Goal: Task Accomplishment & Management: Complete application form

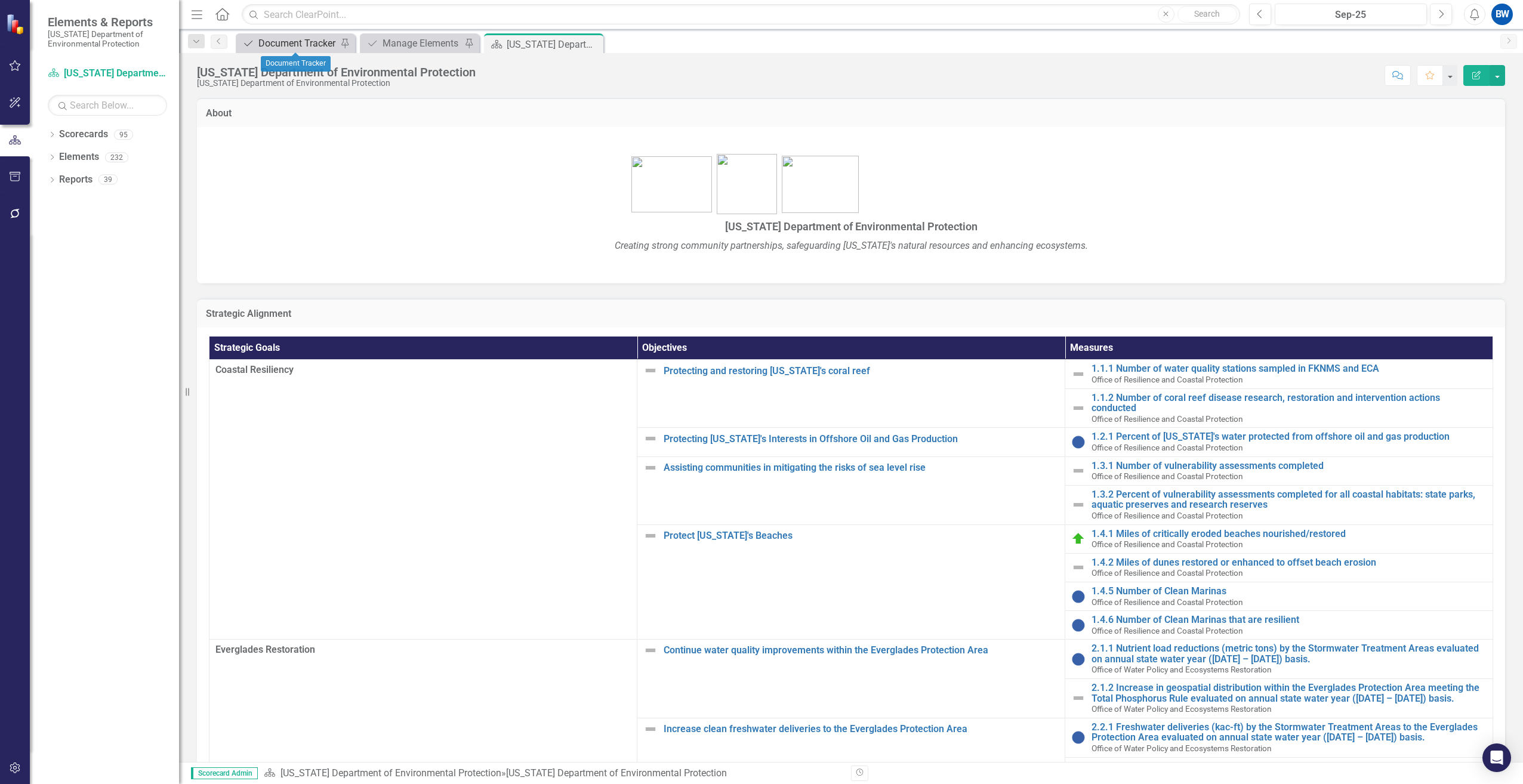
click at [278, 50] on div "Document Tracker" at bounding box center [298, 43] width 79 height 15
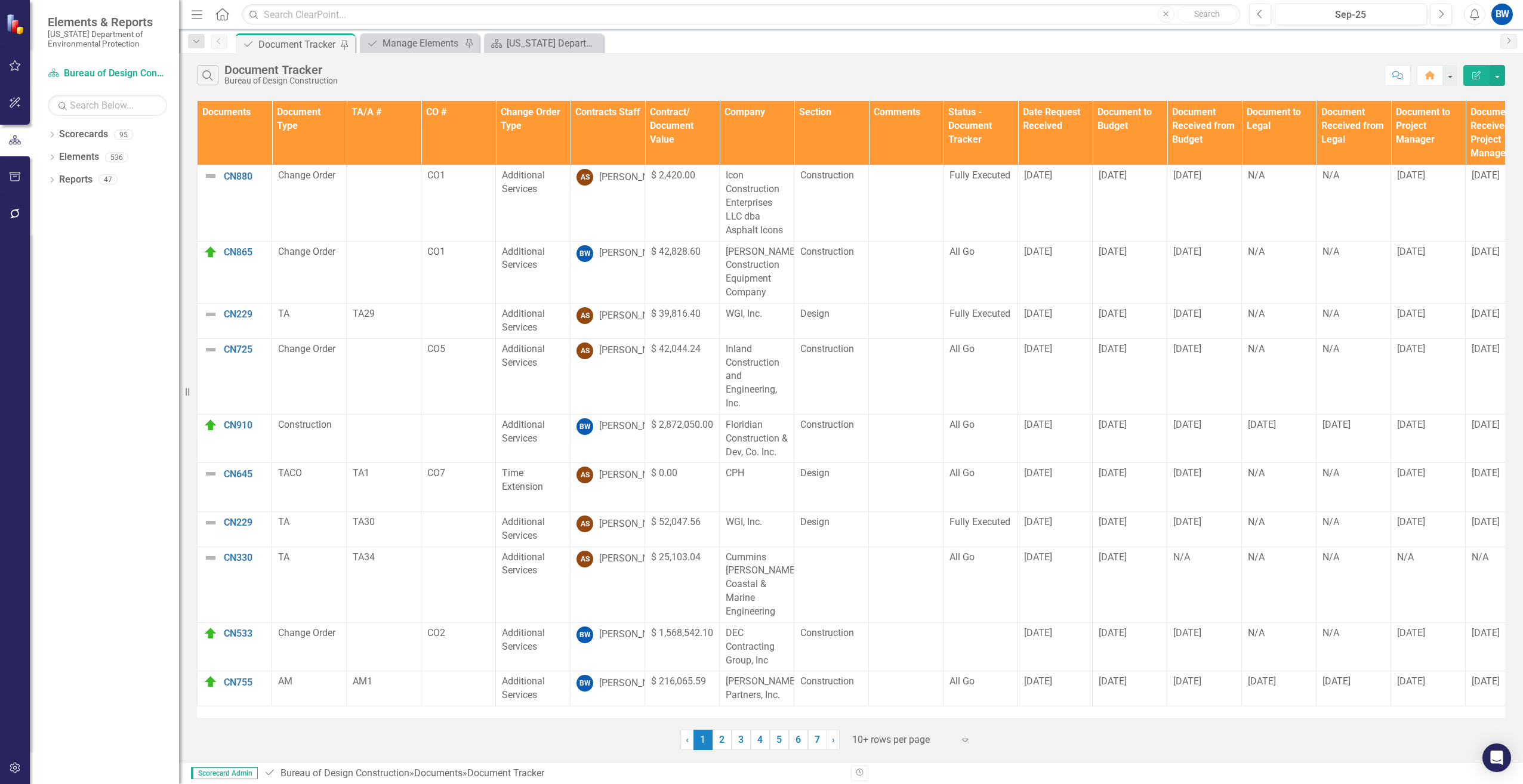
click at [624, 146] on th "Contracts Staff" at bounding box center [608, 133] width 75 height 65
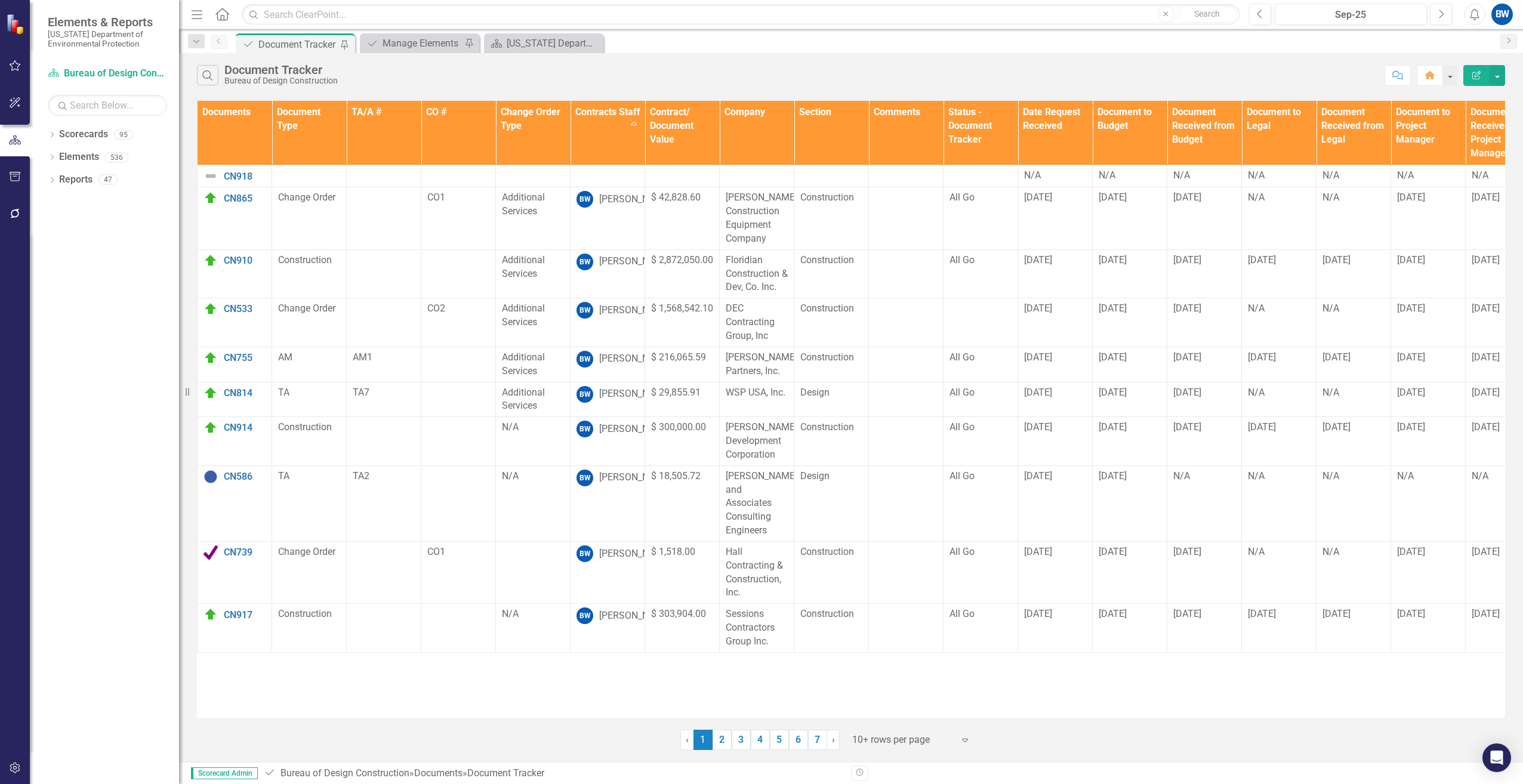
click at [861, 738] on div at bounding box center [903, 739] width 101 height 16
click at [885, 695] on div "100+ rows per page" at bounding box center [913, 699] width 112 height 14
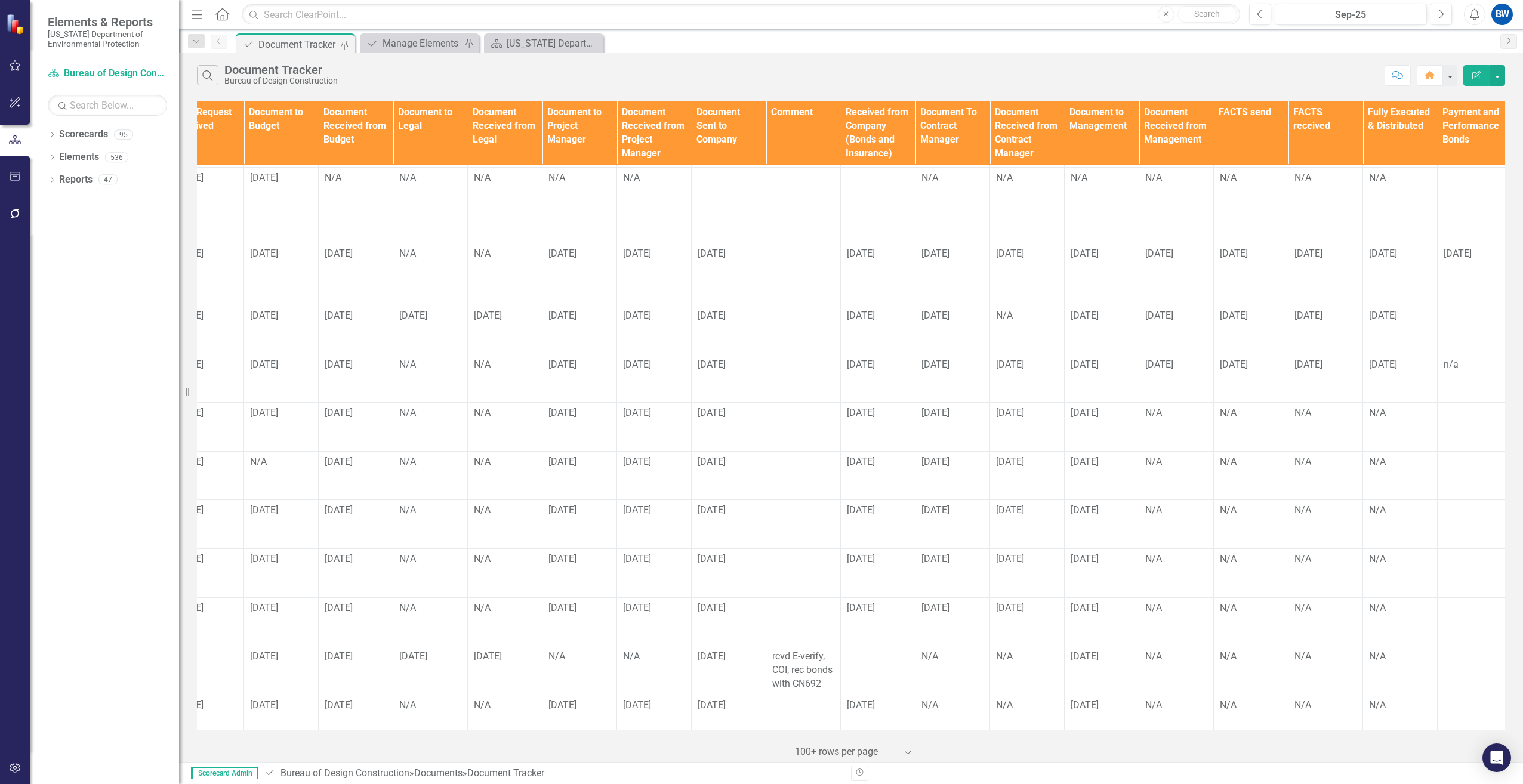
scroll to position [298, 865]
click at [1138, 503] on div "N/A" at bounding box center [1169, 510] width 62 height 14
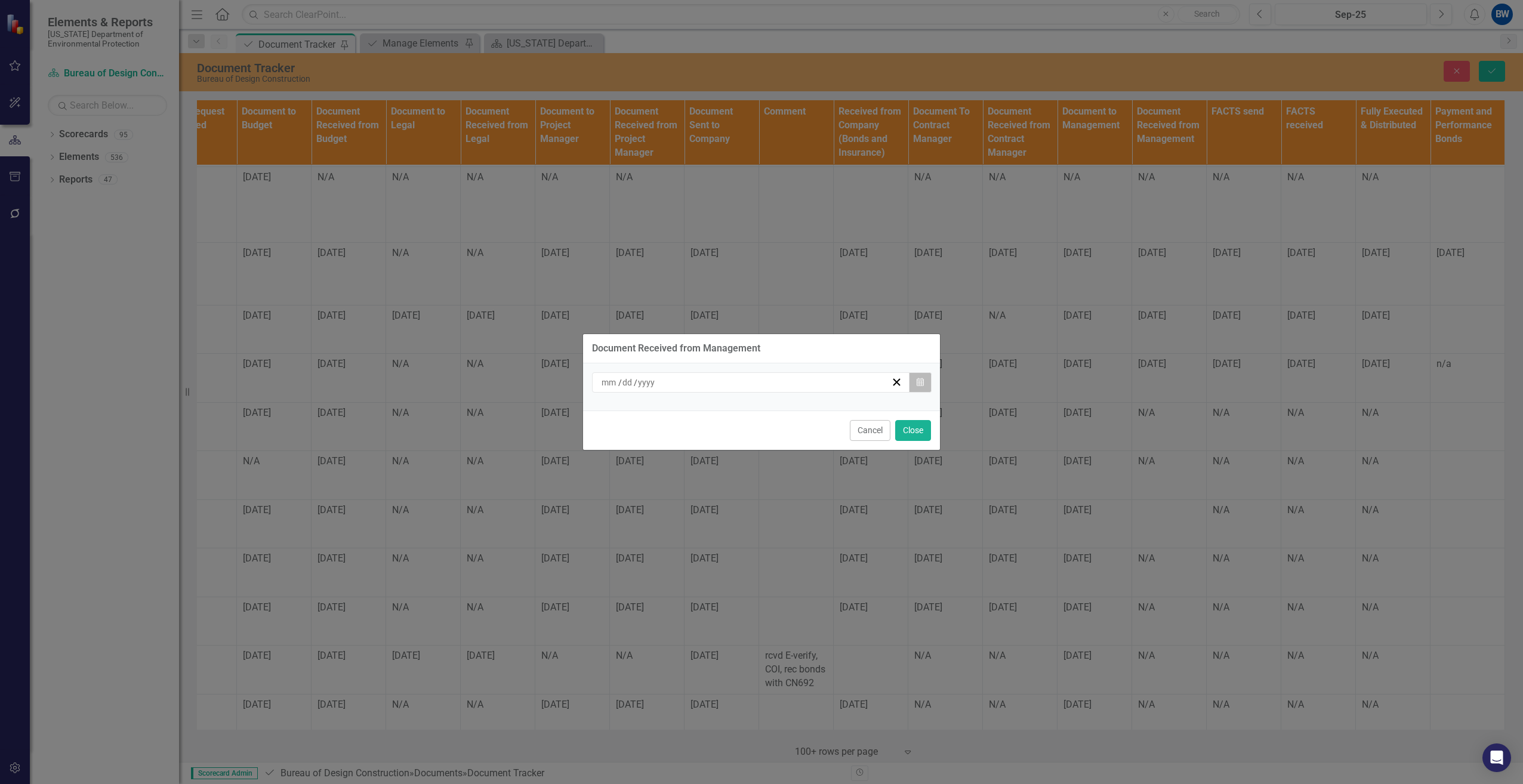
click at [927, 380] on button "Calendar" at bounding box center [919, 382] width 22 height 20
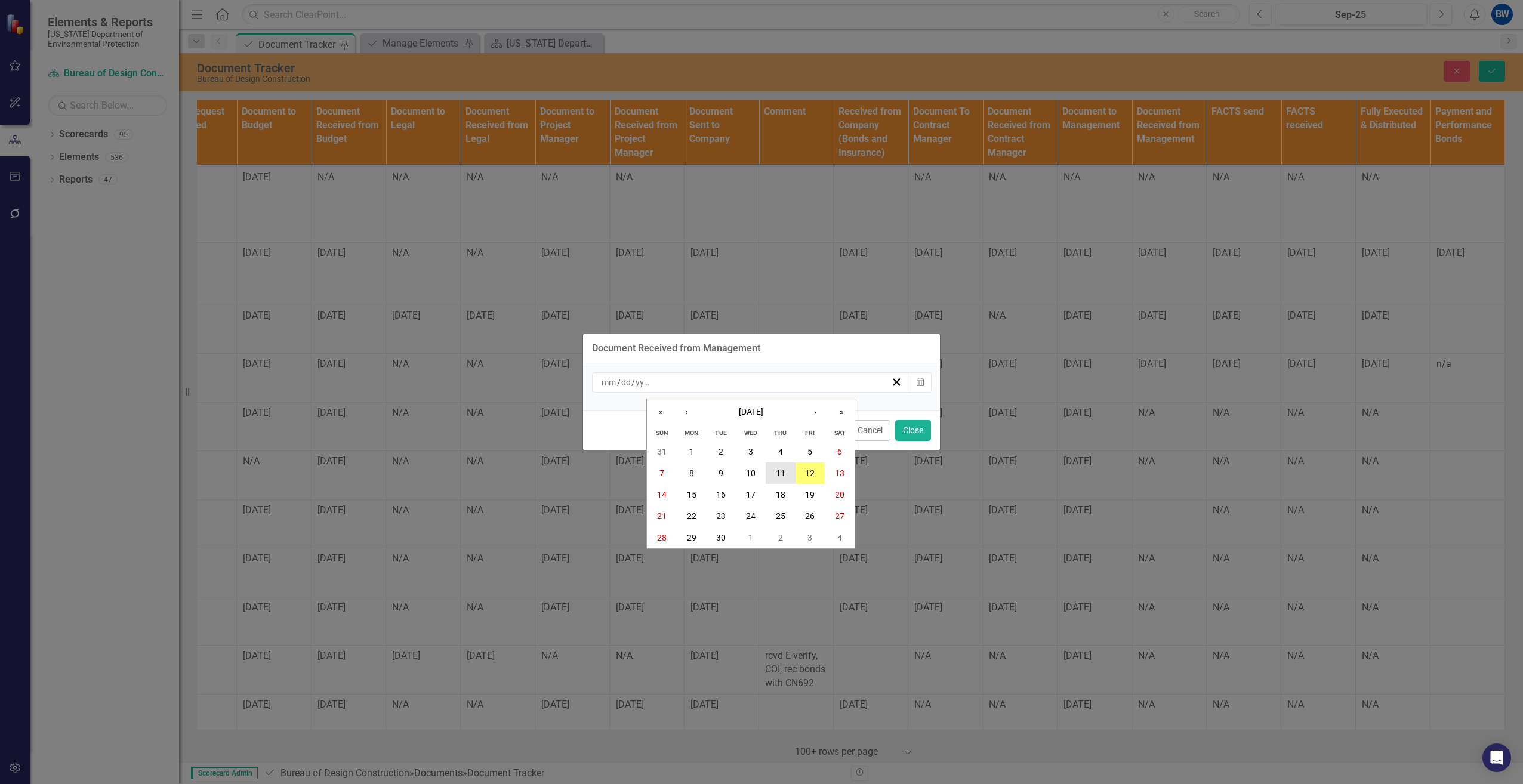
click at [779, 472] on abbr "11" at bounding box center [781, 473] width 10 height 10
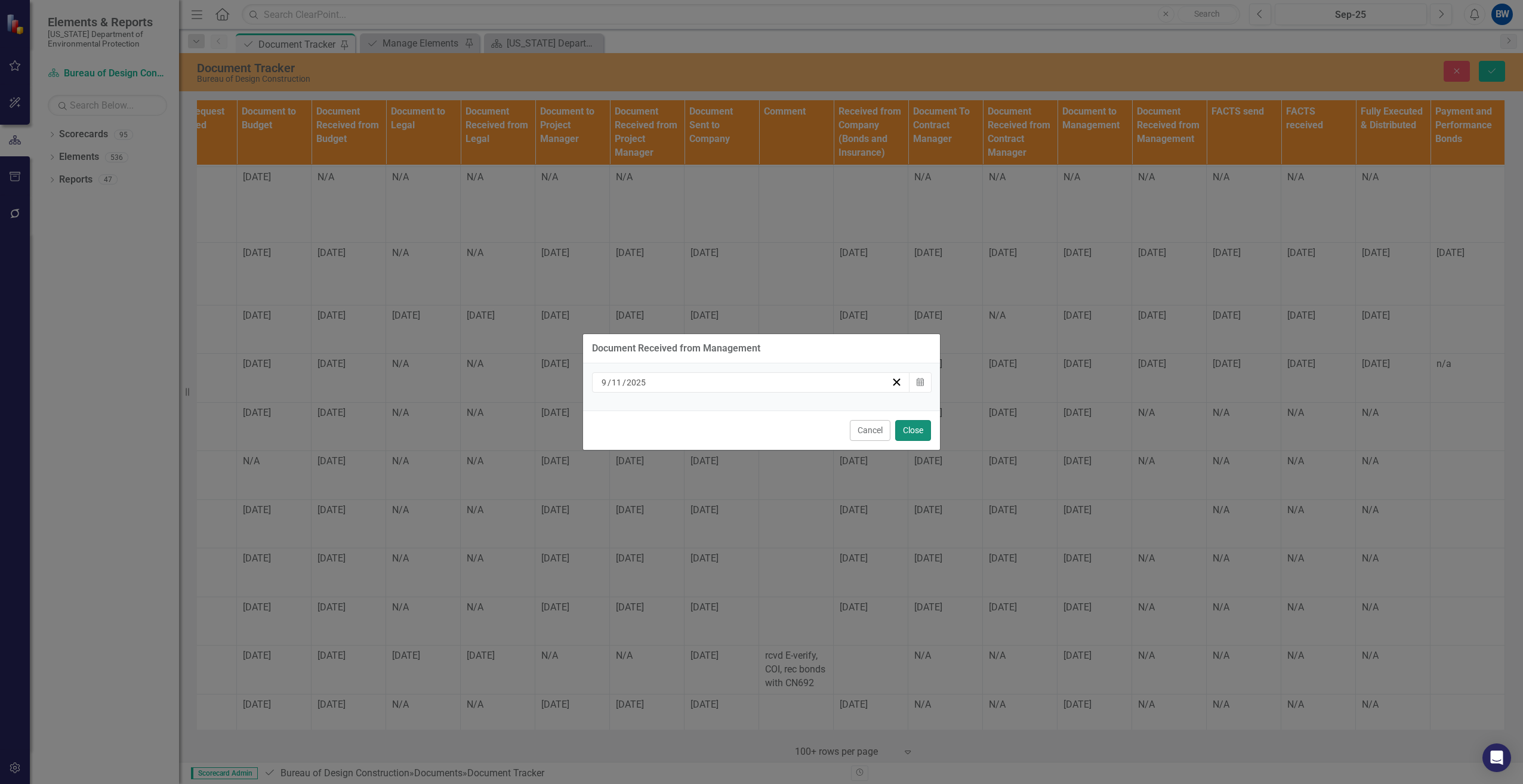
click at [904, 428] on button "Close" at bounding box center [913, 430] width 36 height 21
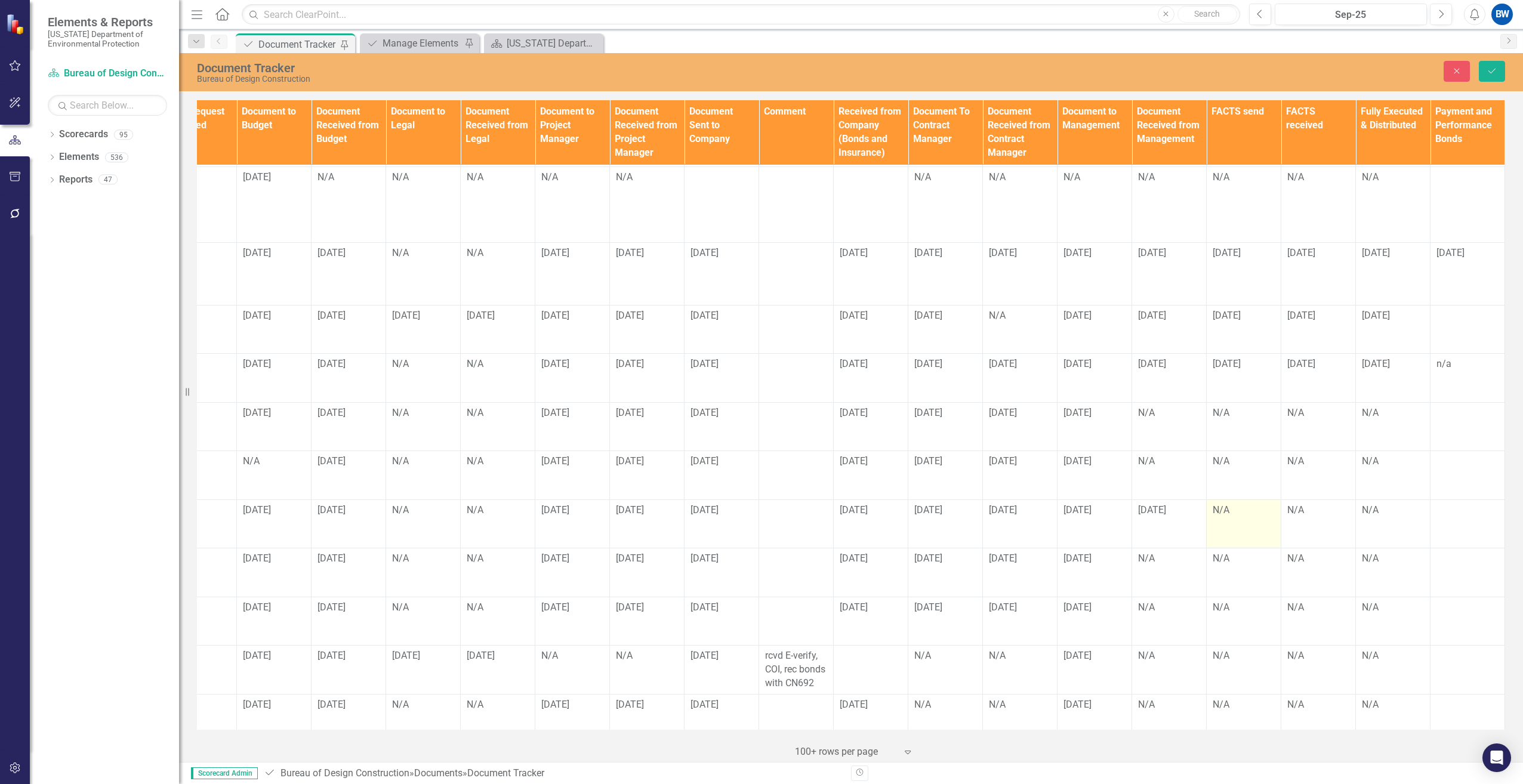
click at [1220, 503] on div "N/A" at bounding box center [1243, 510] width 62 height 14
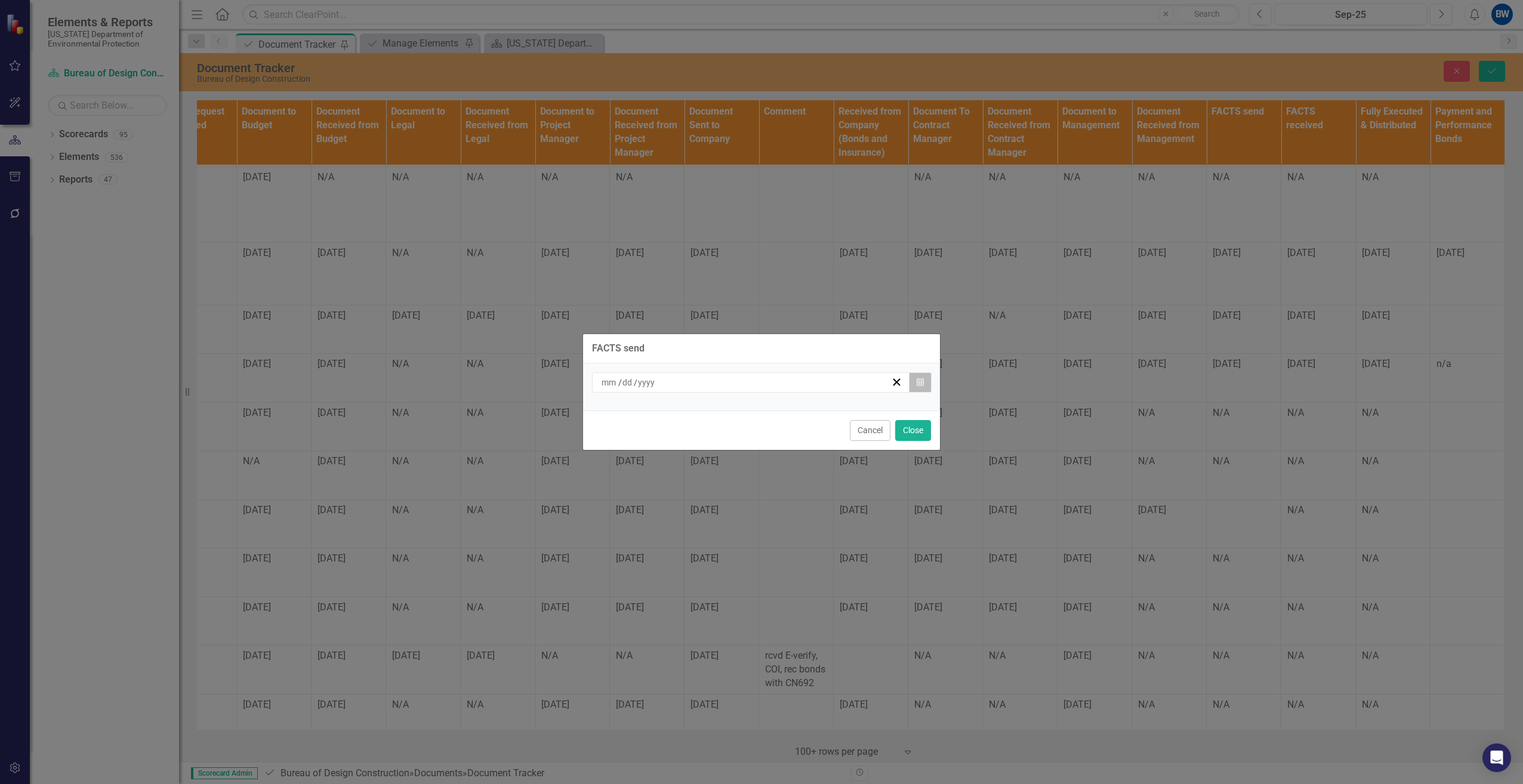
click at [921, 389] on button "Calendar" at bounding box center [919, 382] width 22 height 20
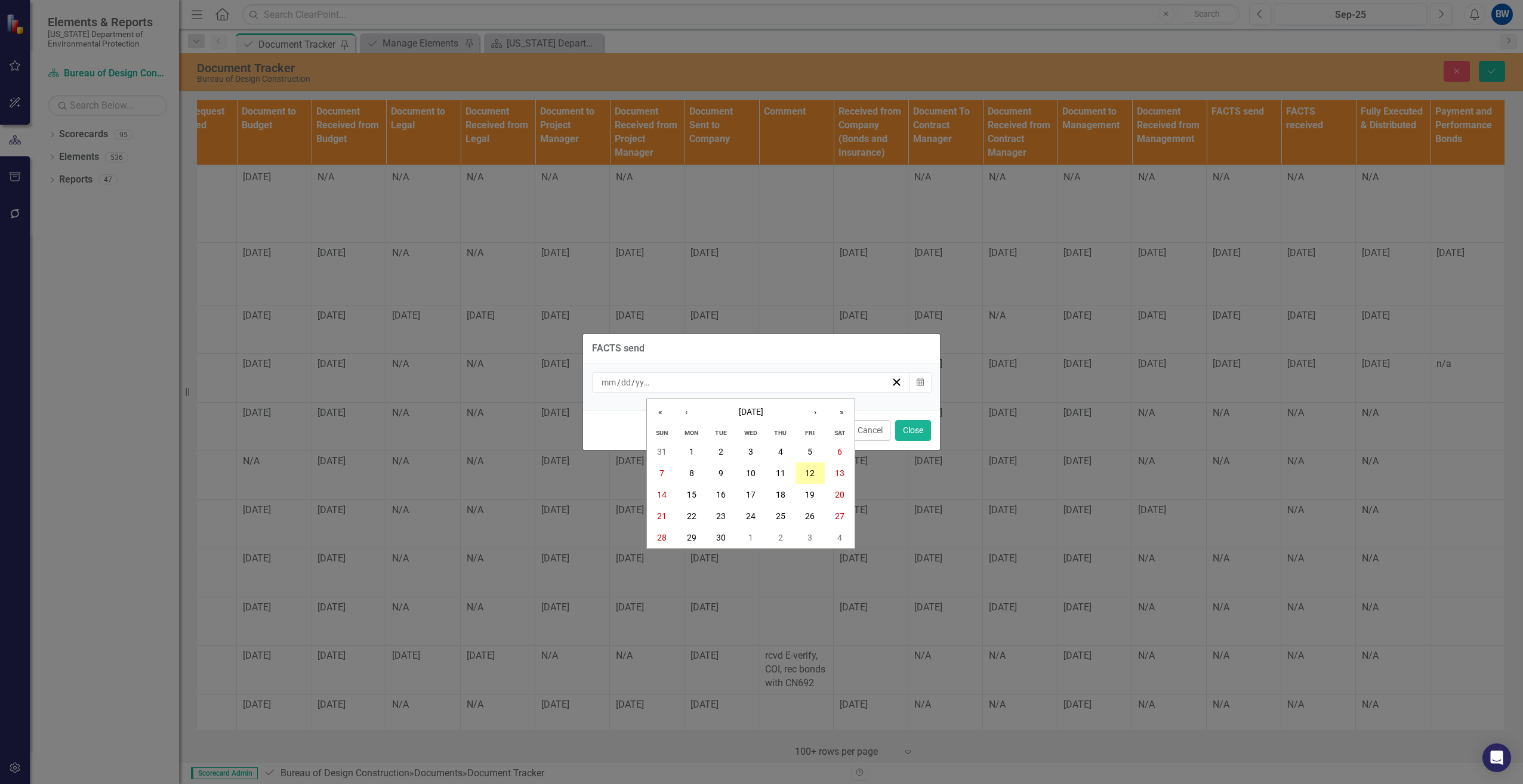
click at [812, 469] on abbr "12" at bounding box center [810, 473] width 10 height 10
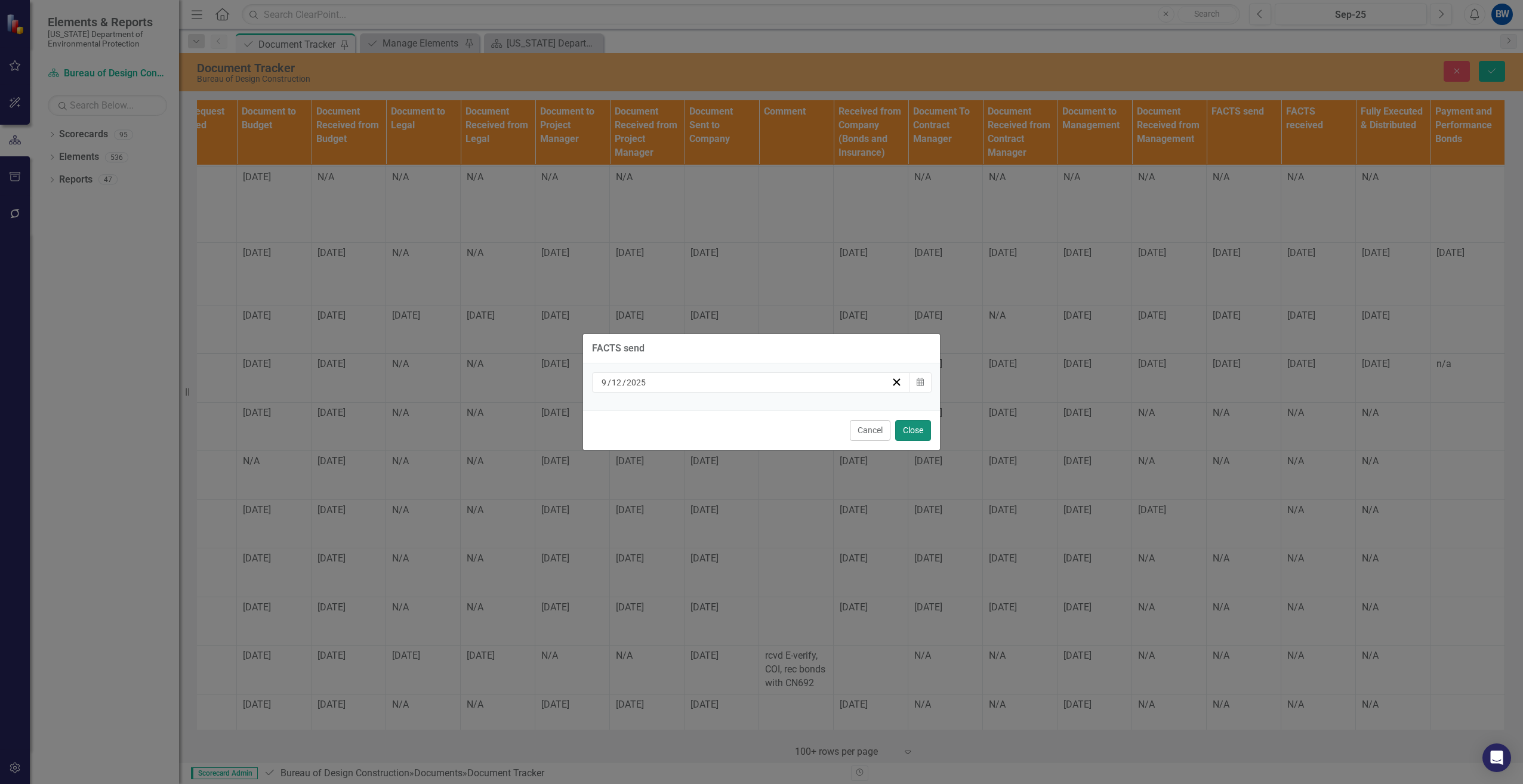
click at [906, 428] on button "Close" at bounding box center [913, 430] width 36 height 21
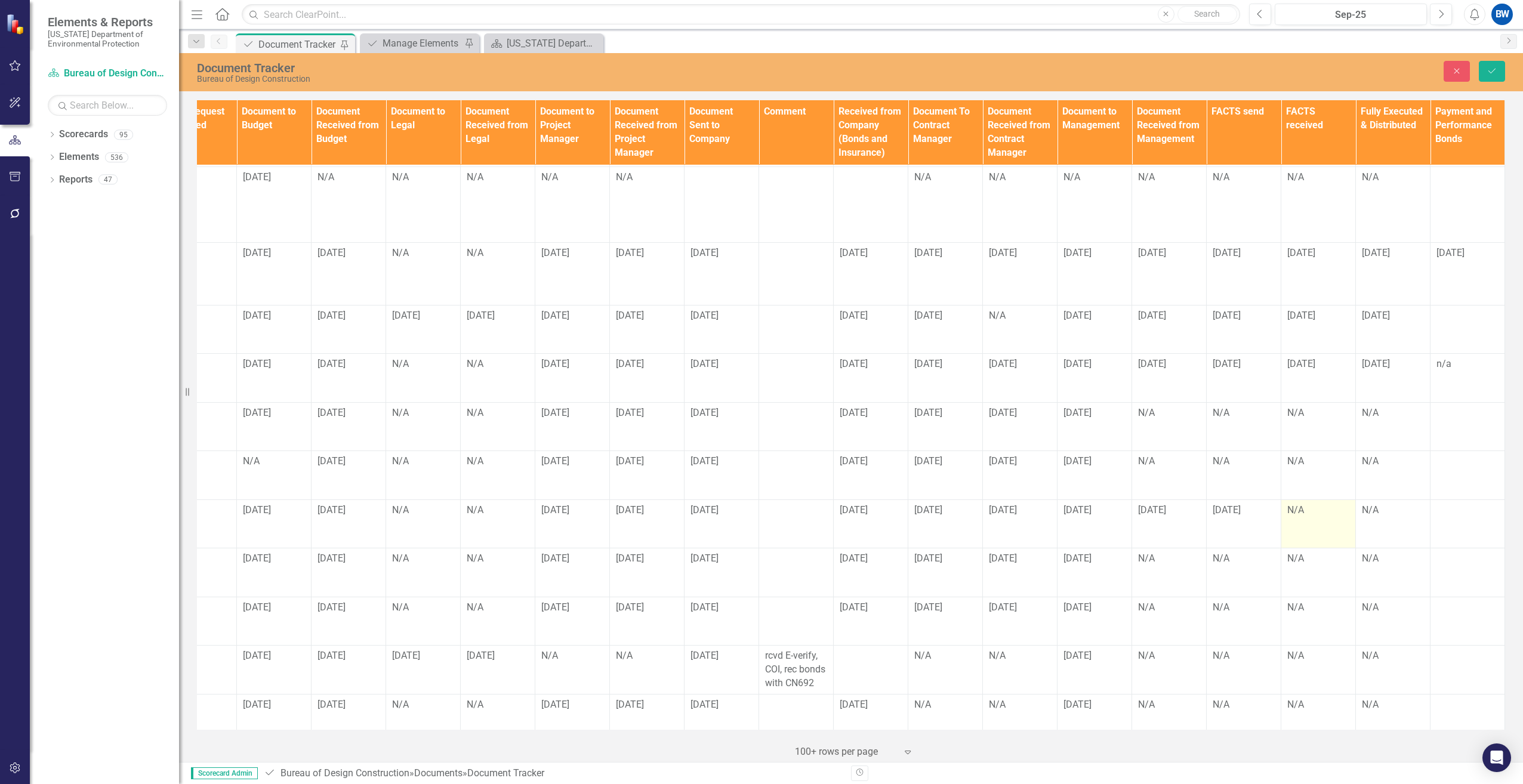
click at [1288, 503] on div "N/A" at bounding box center [1317, 510] width 62 height 14
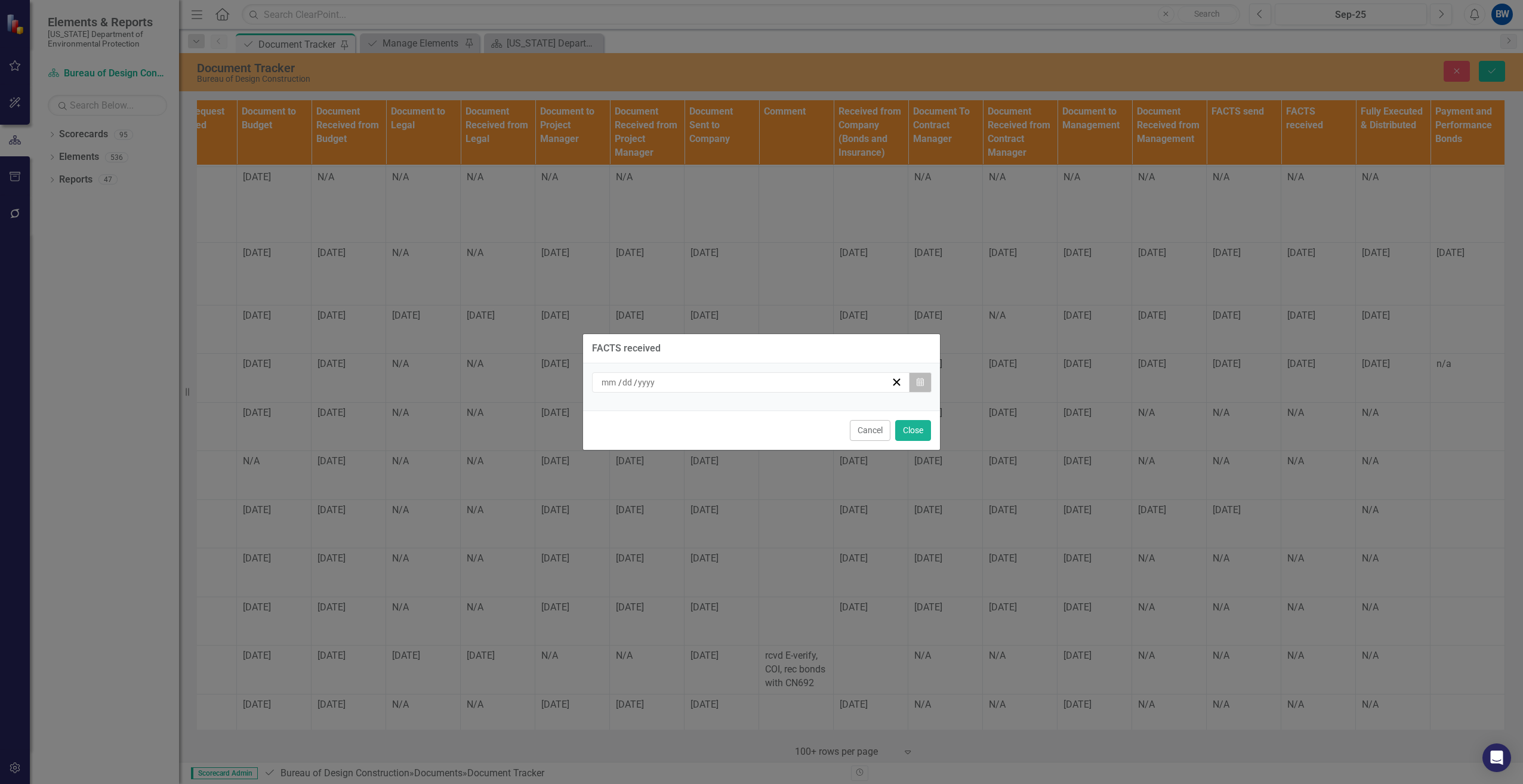
click at [924, 385] on button "Calendar" at bounding box center [919, 382] width 22 height 20
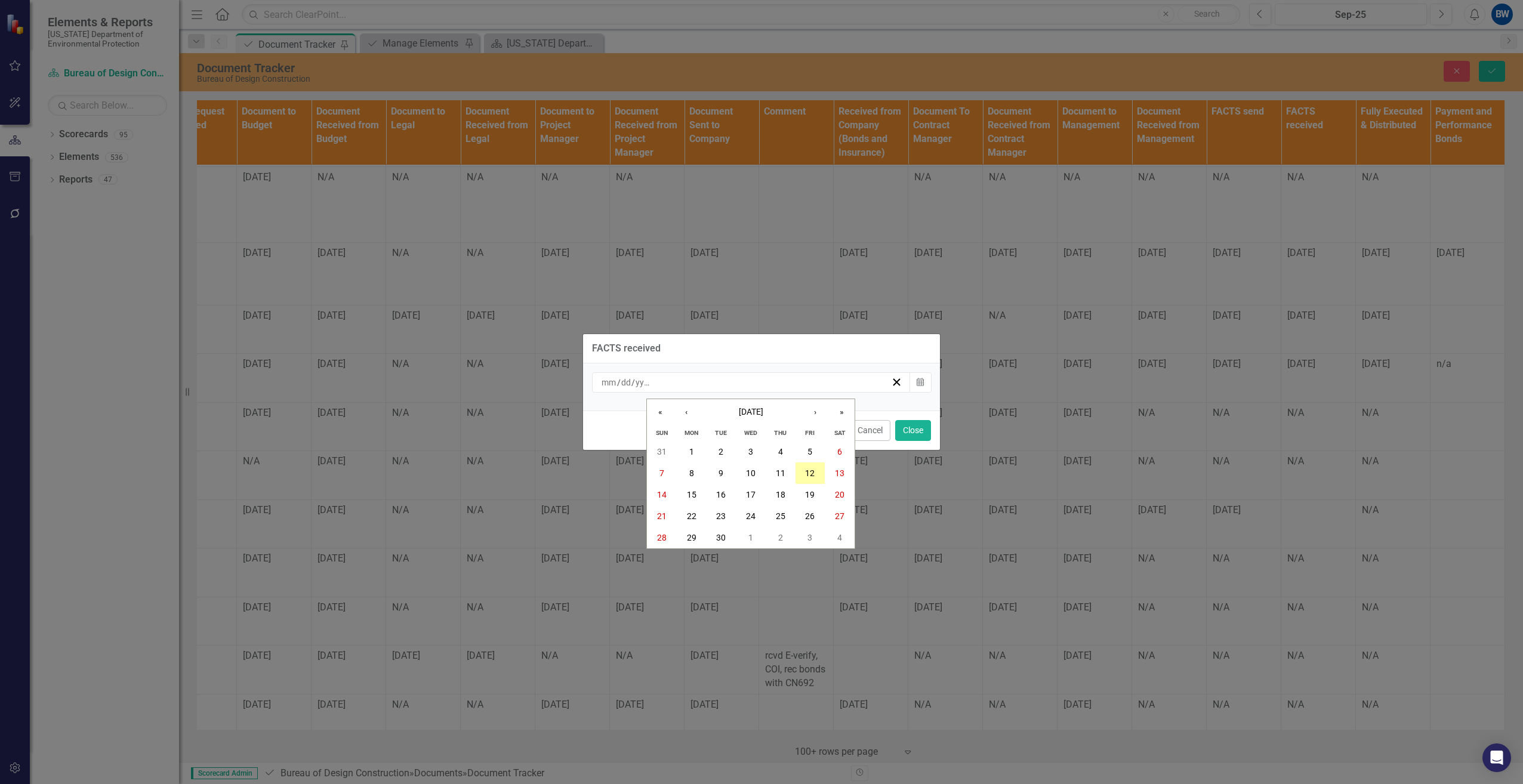
click at [811, 472] on abbr "12" at bounding box center [810, 473] width 10 height 10
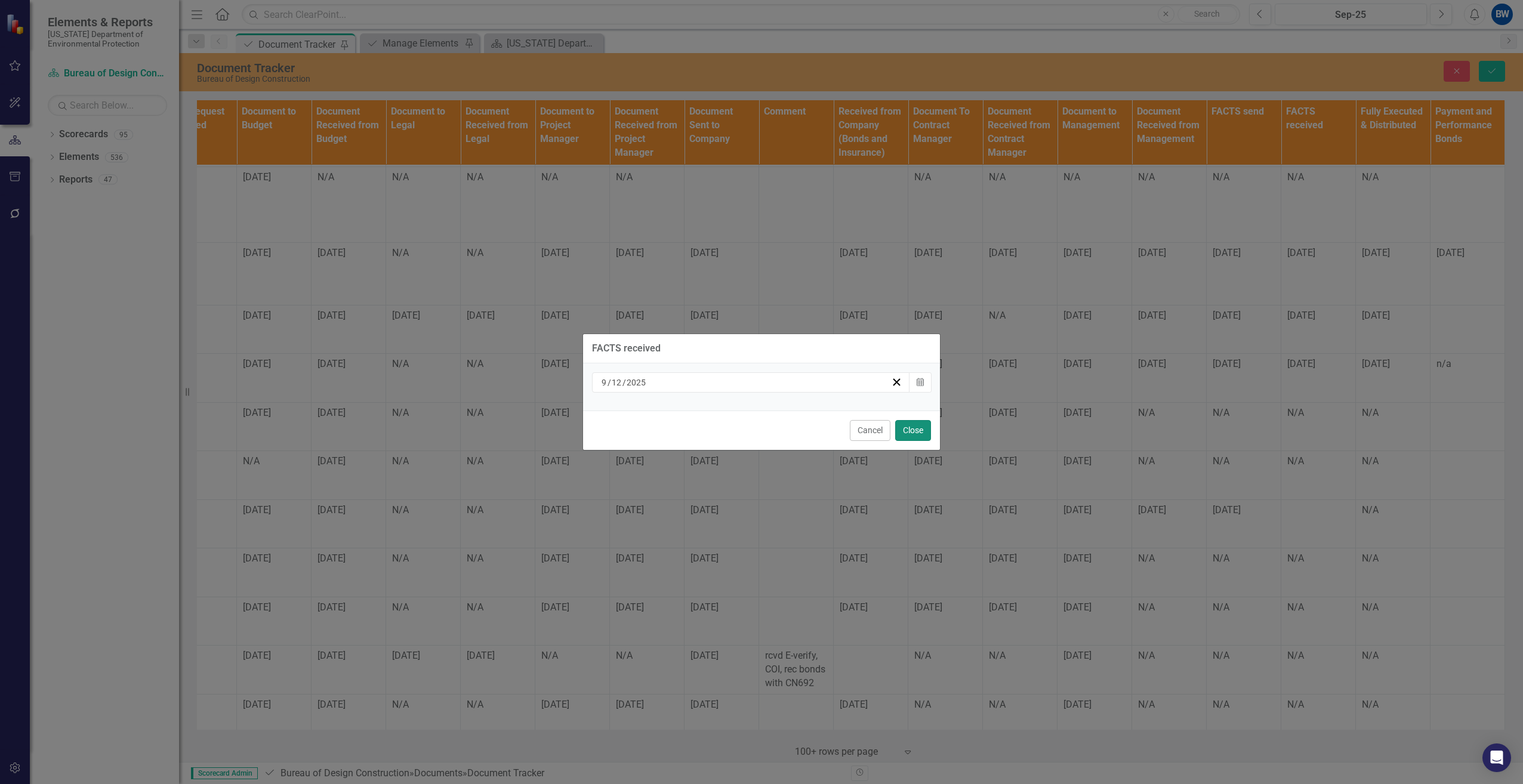
click at [915, 428] on button "Close" at bounding box center [913, 430] width 36 height 21
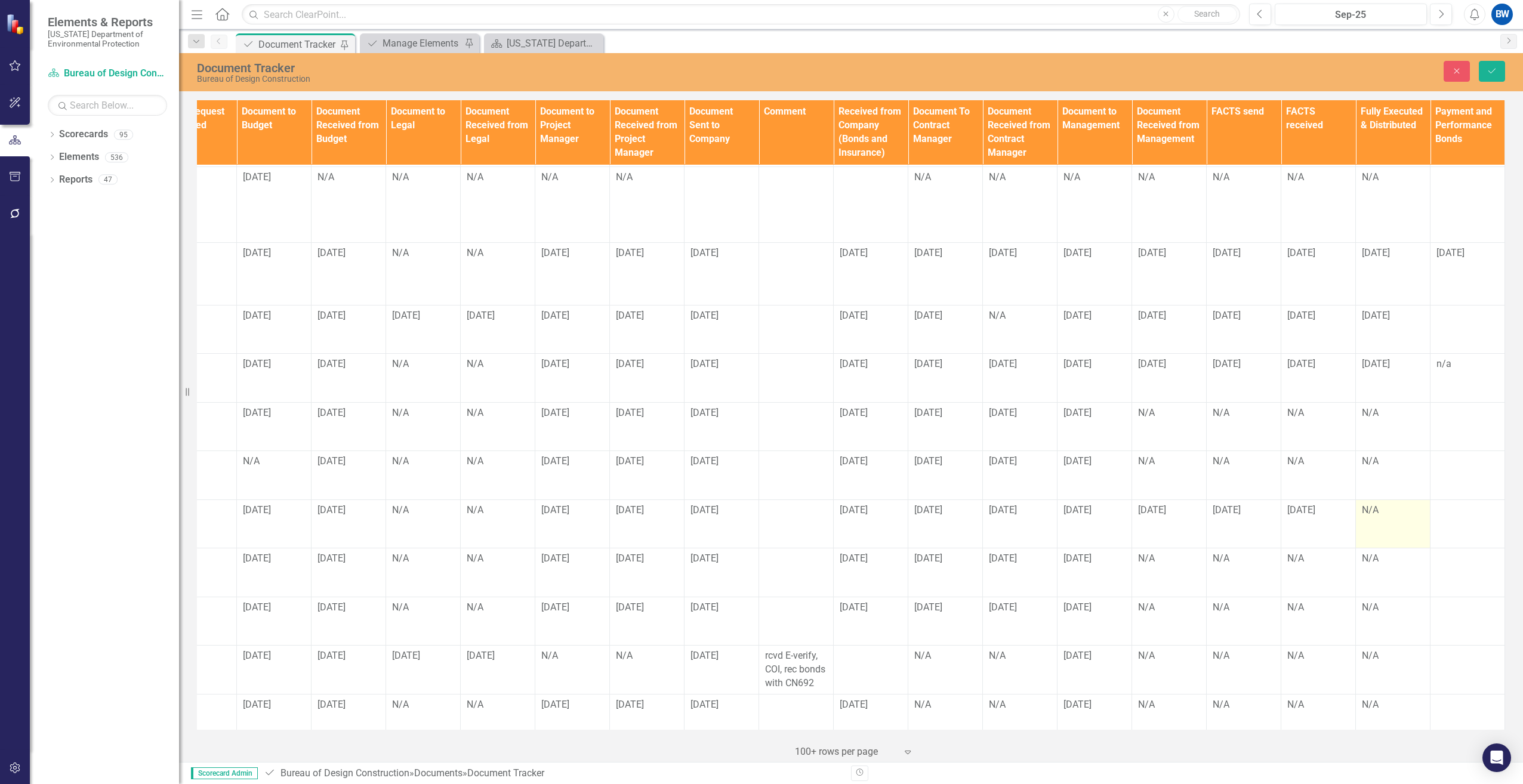
click at [1372, 503] on div "N/A" at bounding box center [1392, 510] width 62 height 14
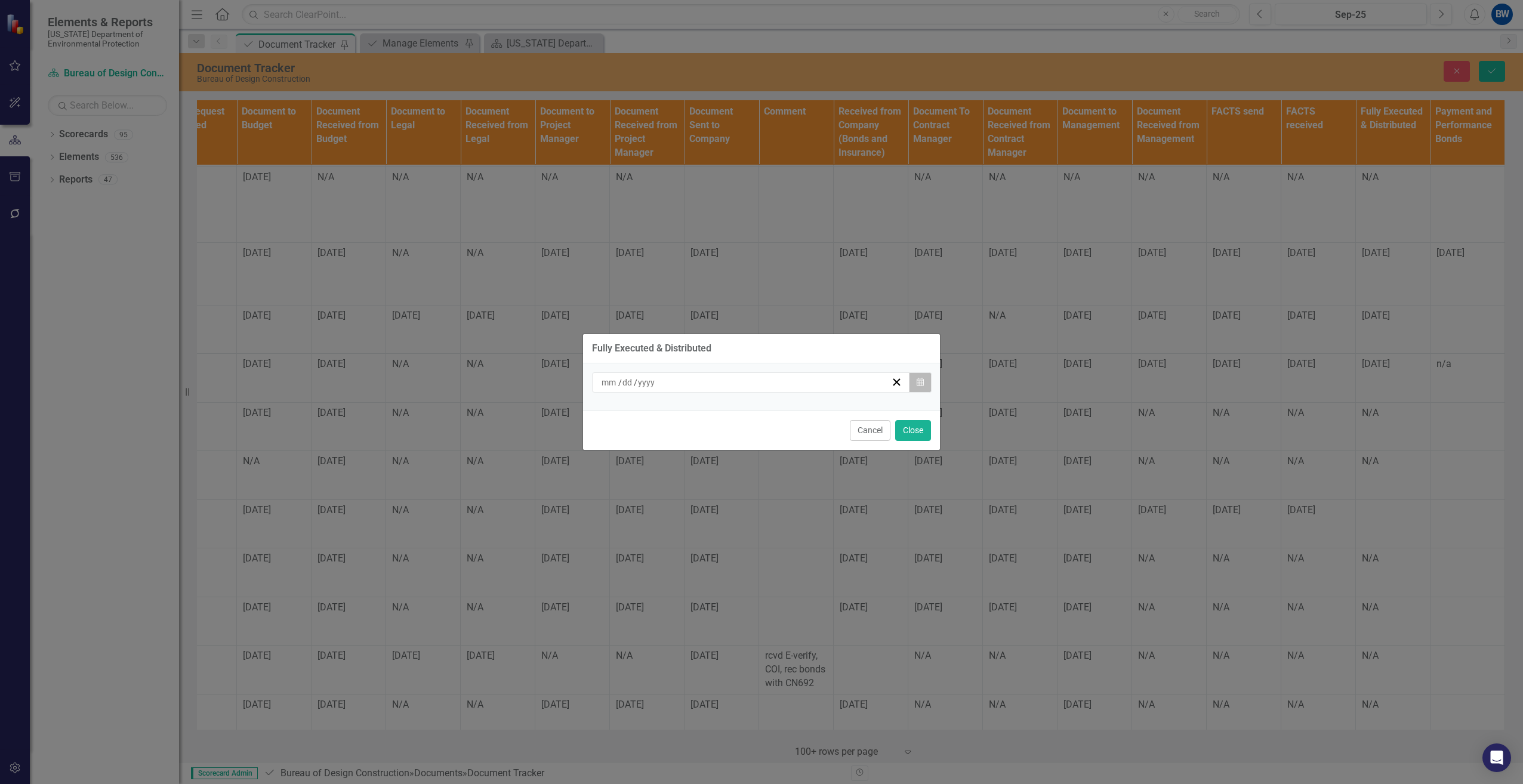
click at [916, 381] on icon "button" at bounding box center [919, 382] width 7 height 8
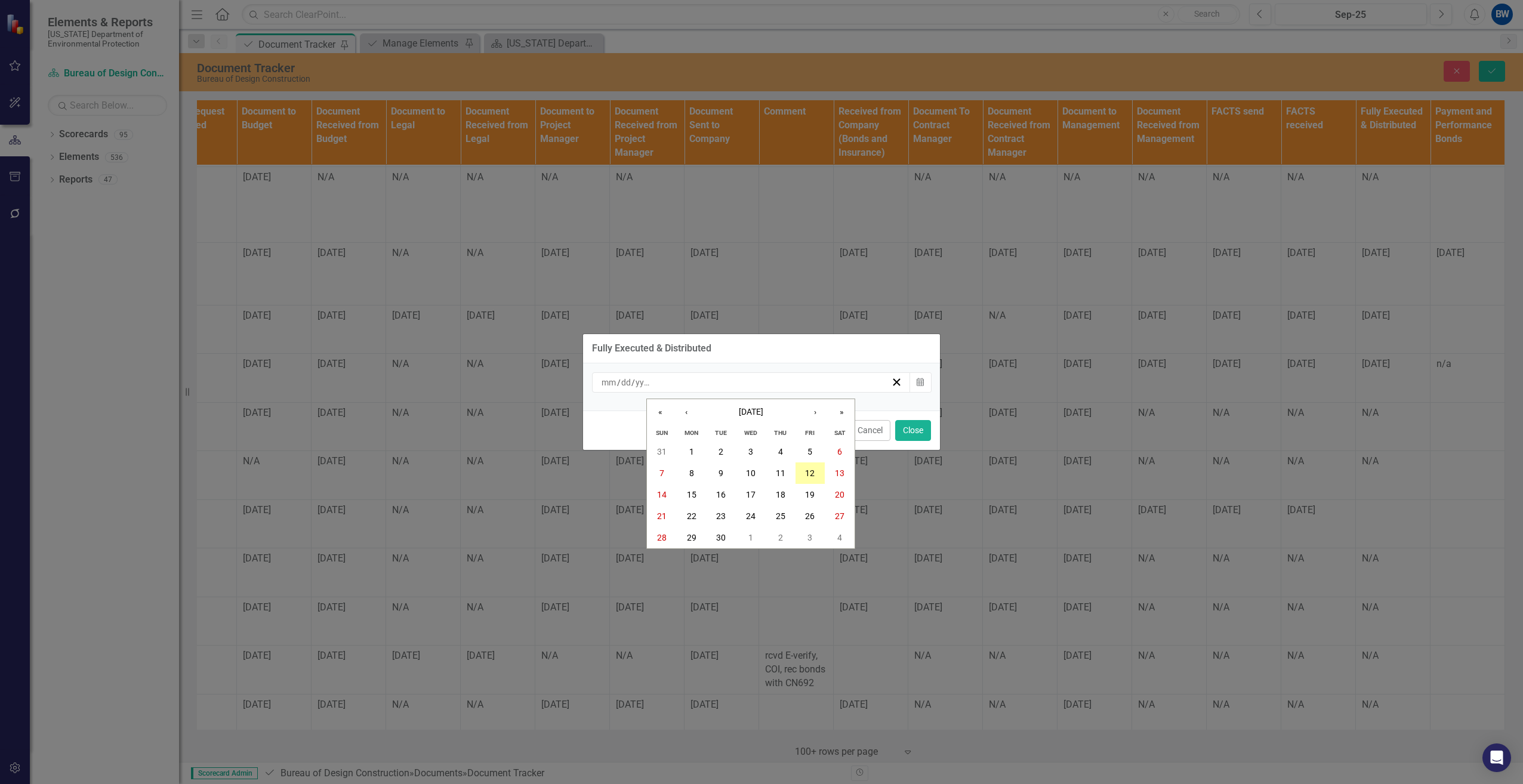
click at [812, 472] on abbr "12" at bounding box center [810, 473] width 10 height 10
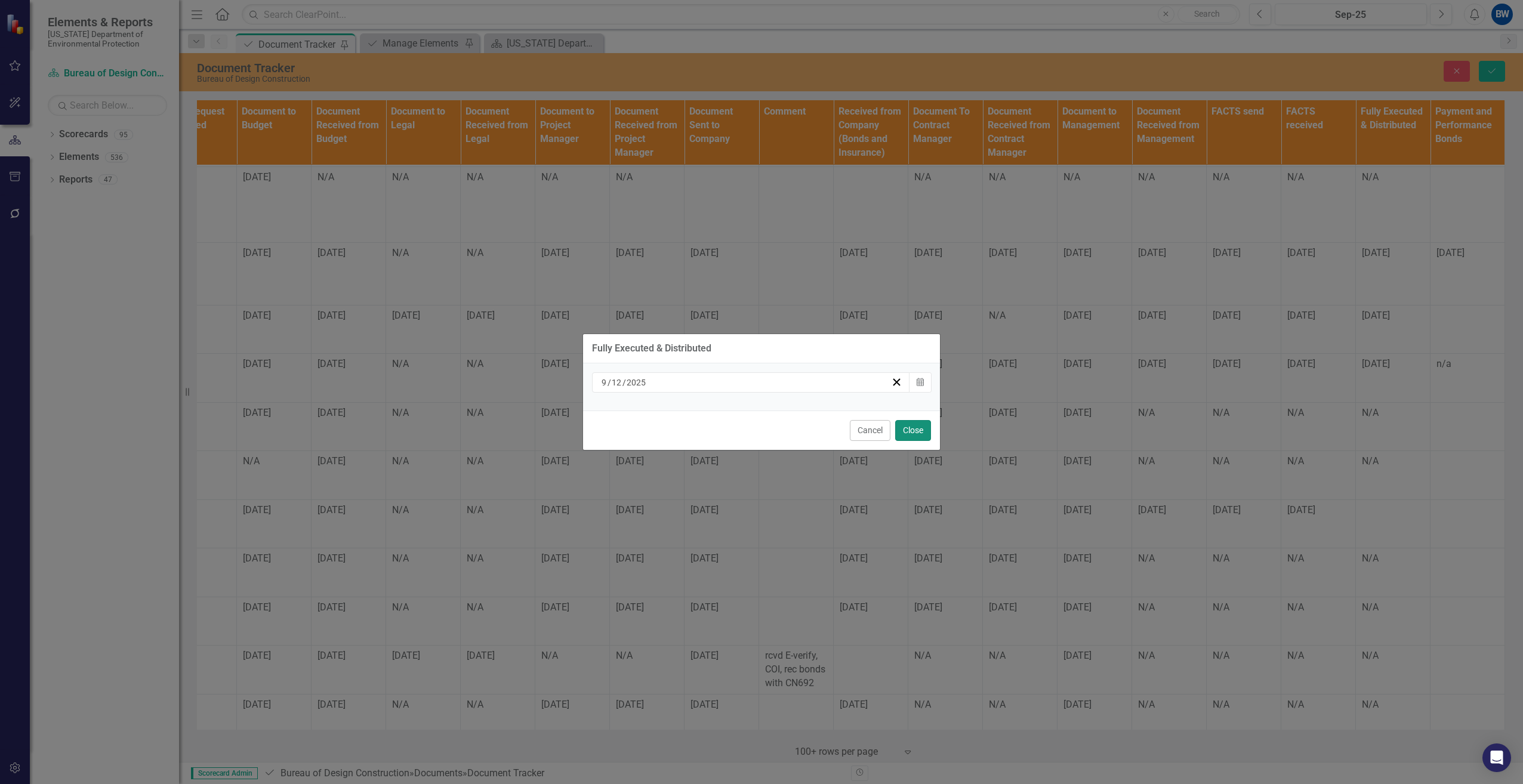
click at [908, 427] on button "Close" at bounding box center [913, 430] width 36 height 21
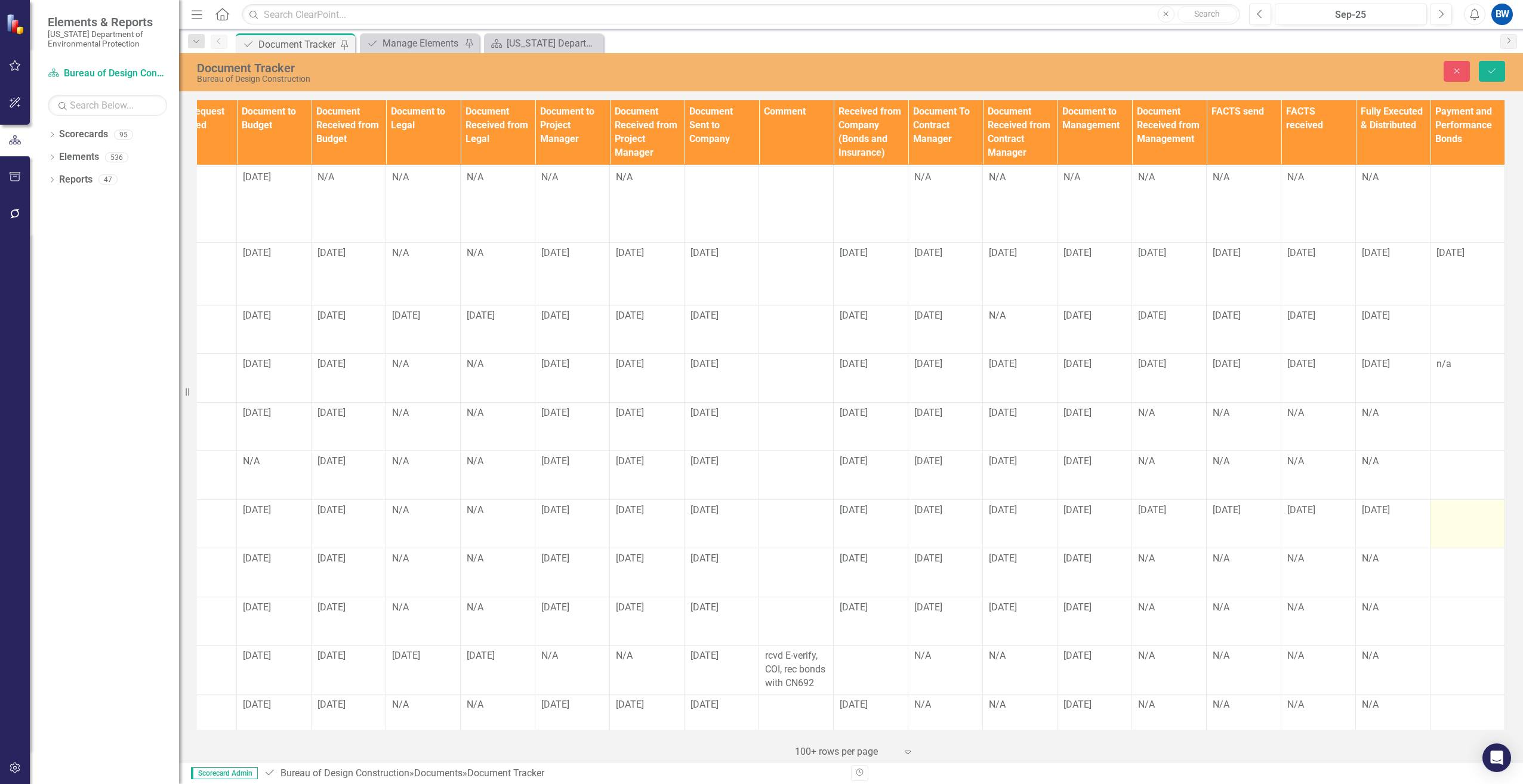
click at [1452, 503] on div at bounding box center [1467, 510] width 62 height 14
click at [1452, 503] on input "text" at bounding box center [1467, 514] width 62 height 22
type input "n/a"
click at [1495, 67] on icon "Save" at bounding box center [1491, 71] width 11 height 8
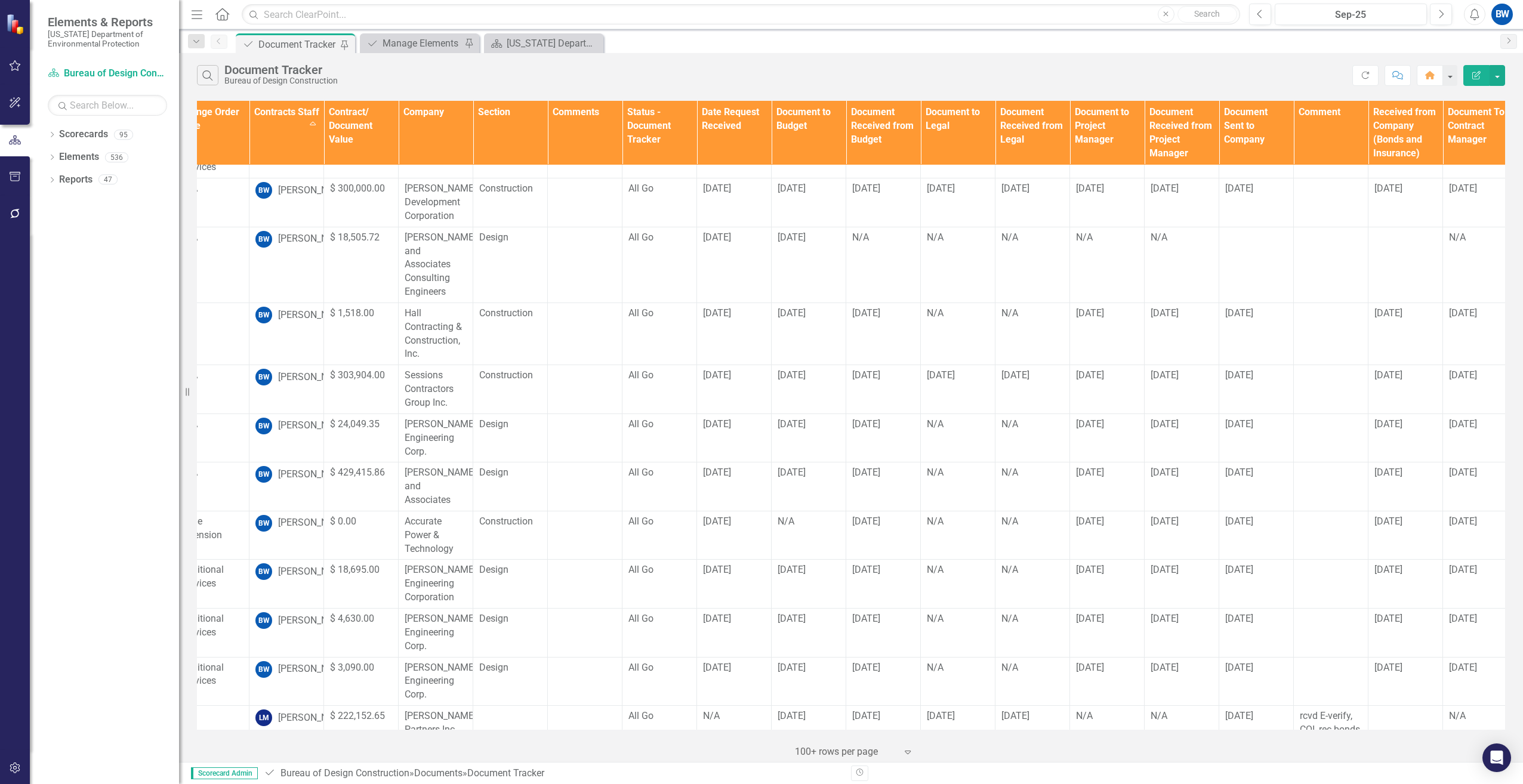
scroll to position [239, 0]
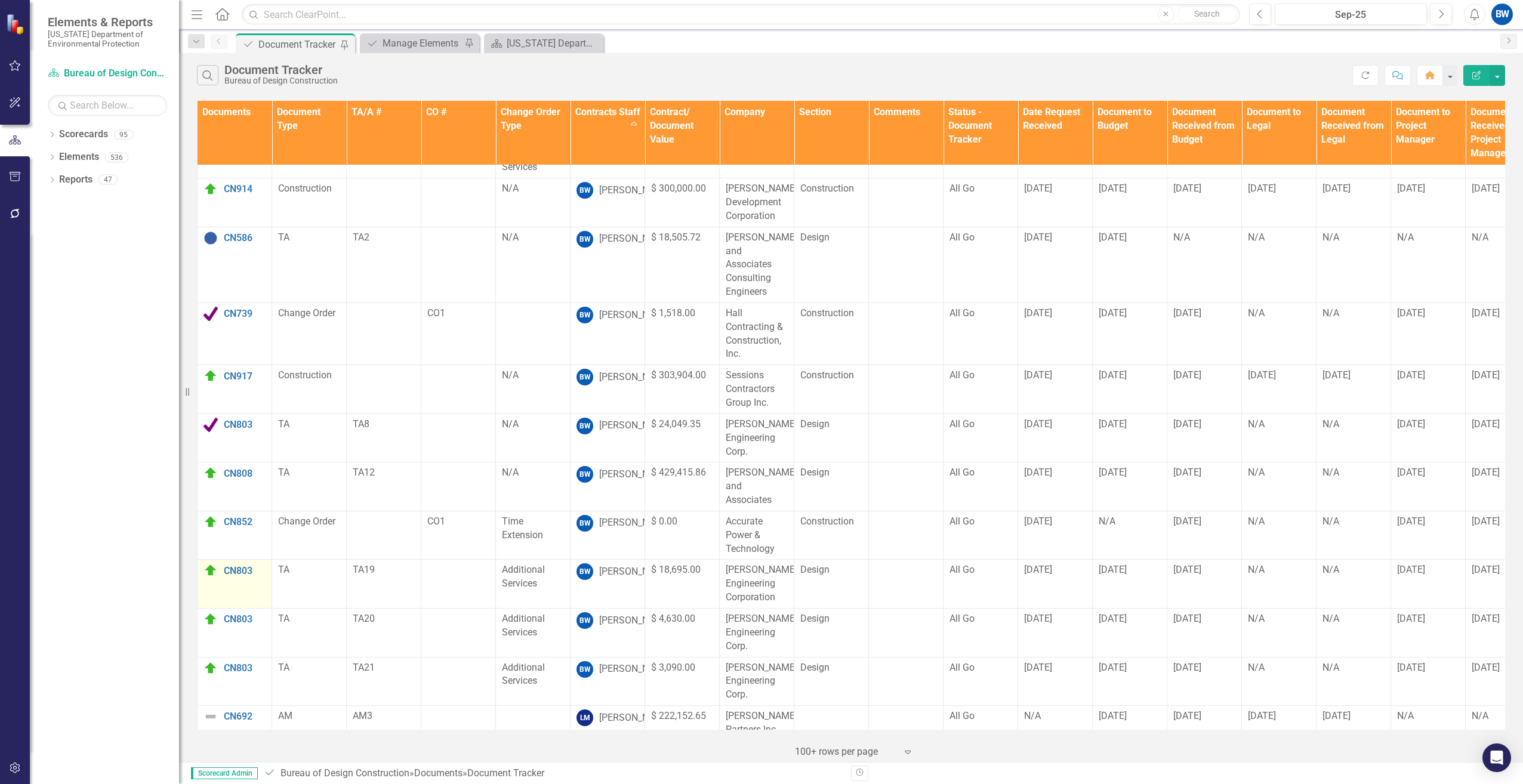
click at [214, 563] on img at bounding box center [210, 569] width 14 height 14
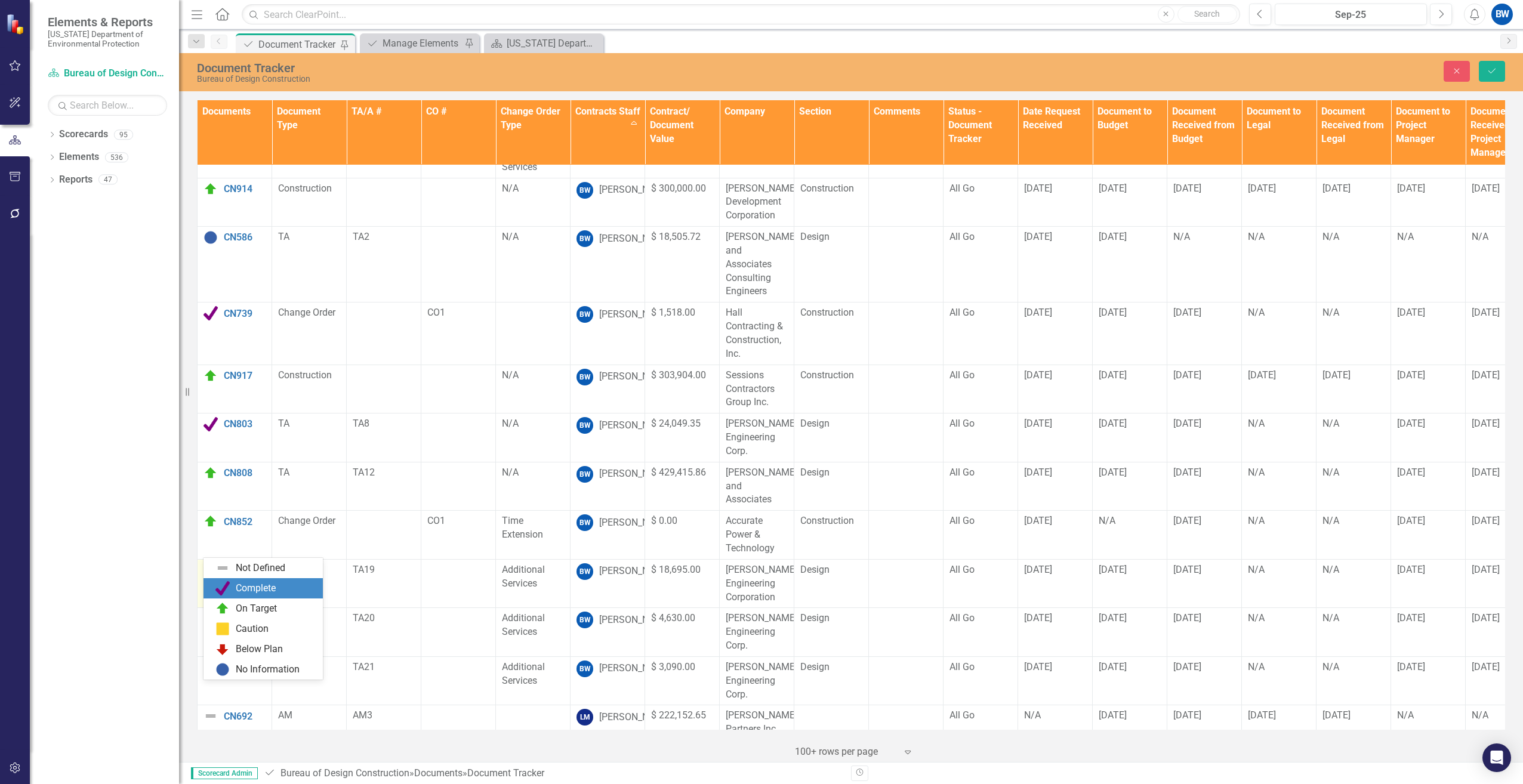
click at [244, 587] on div "Complete" at bounding box center [255, 588] width 40 height 14
click at [1484, 69] on button "Save" at bounding box center [1491, 70] width 27 height 21
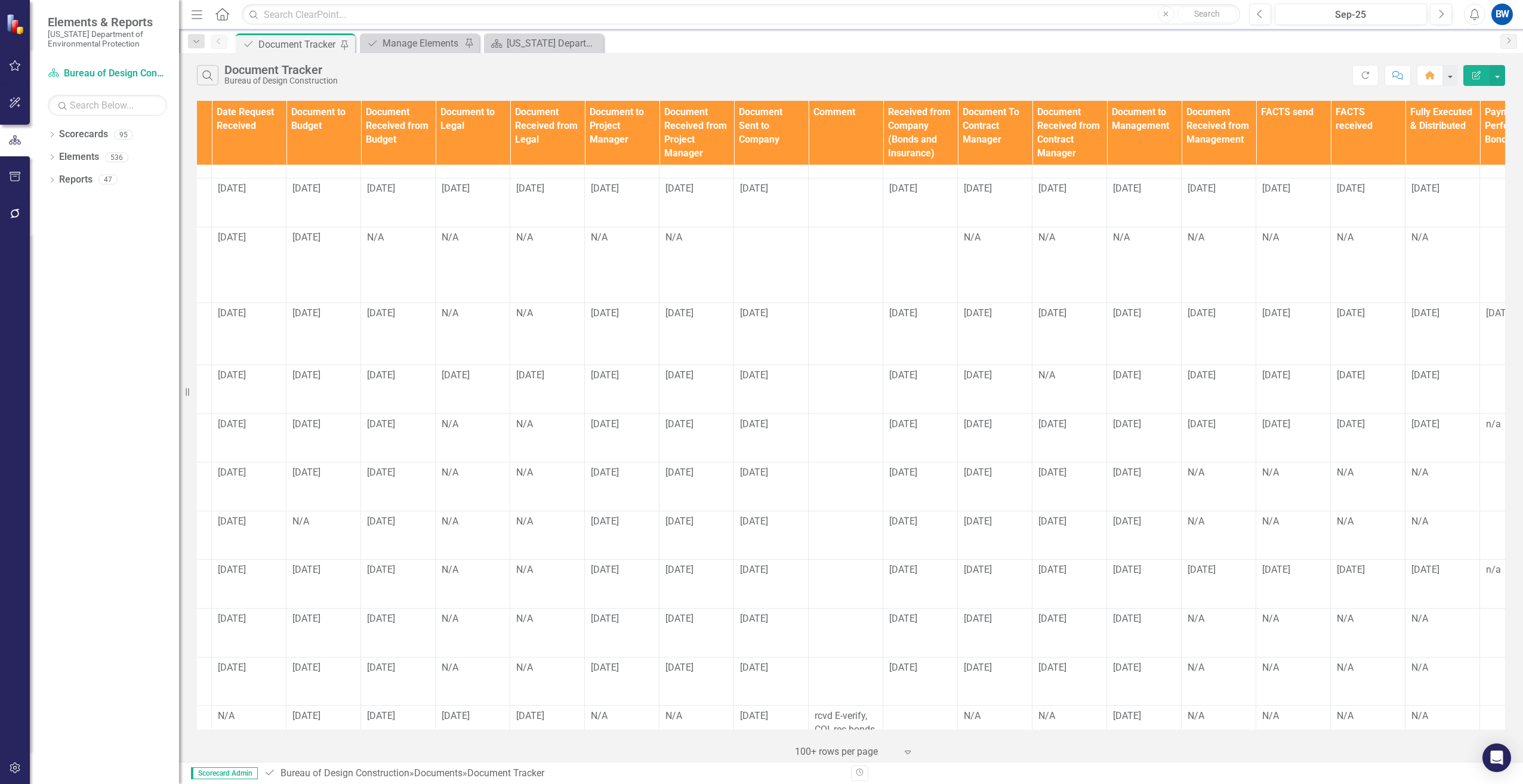
scroll to position [239, 865]
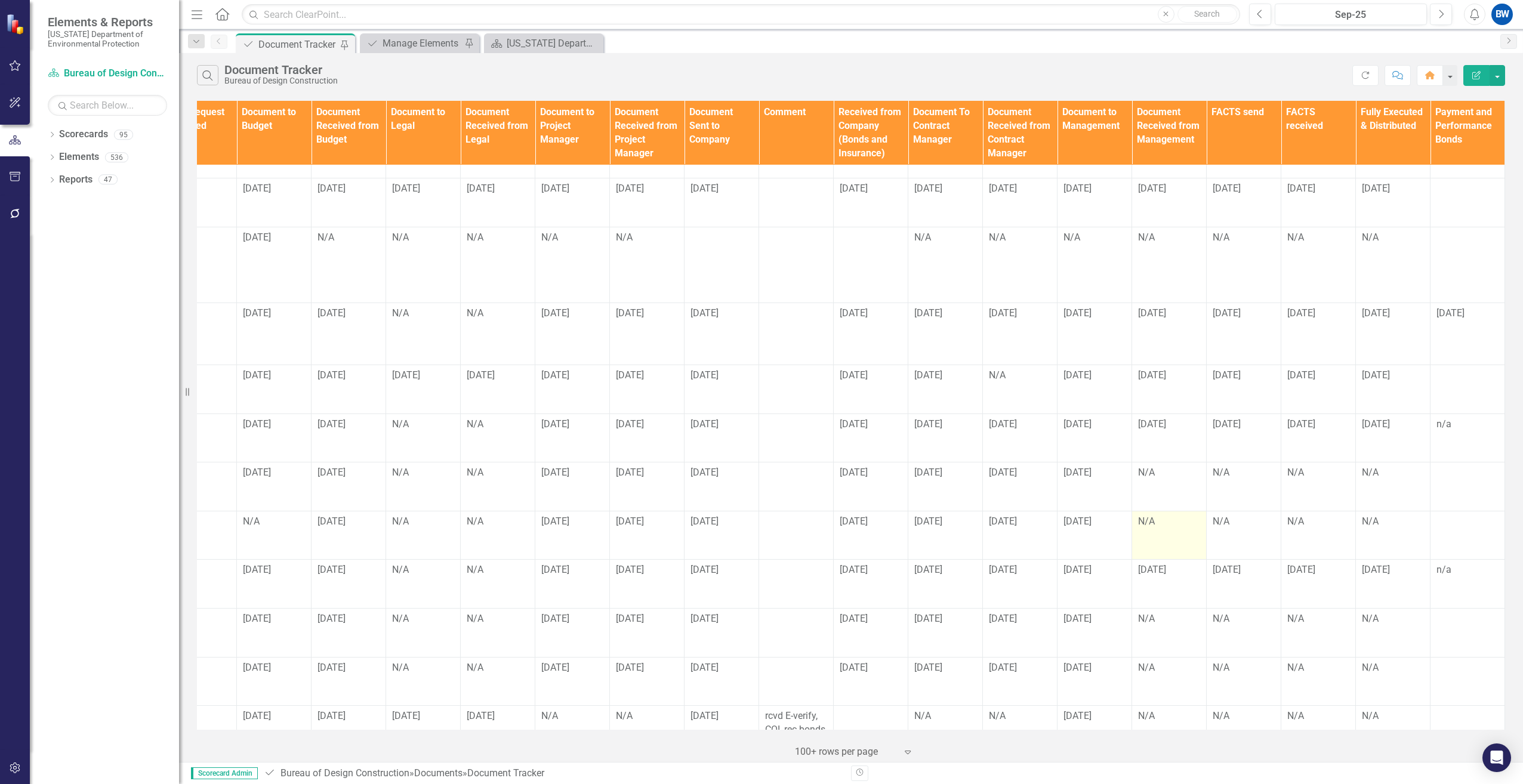
click at [1148, 511] on td "N/A" at bounding box center [1169, 535] width 75 height 49
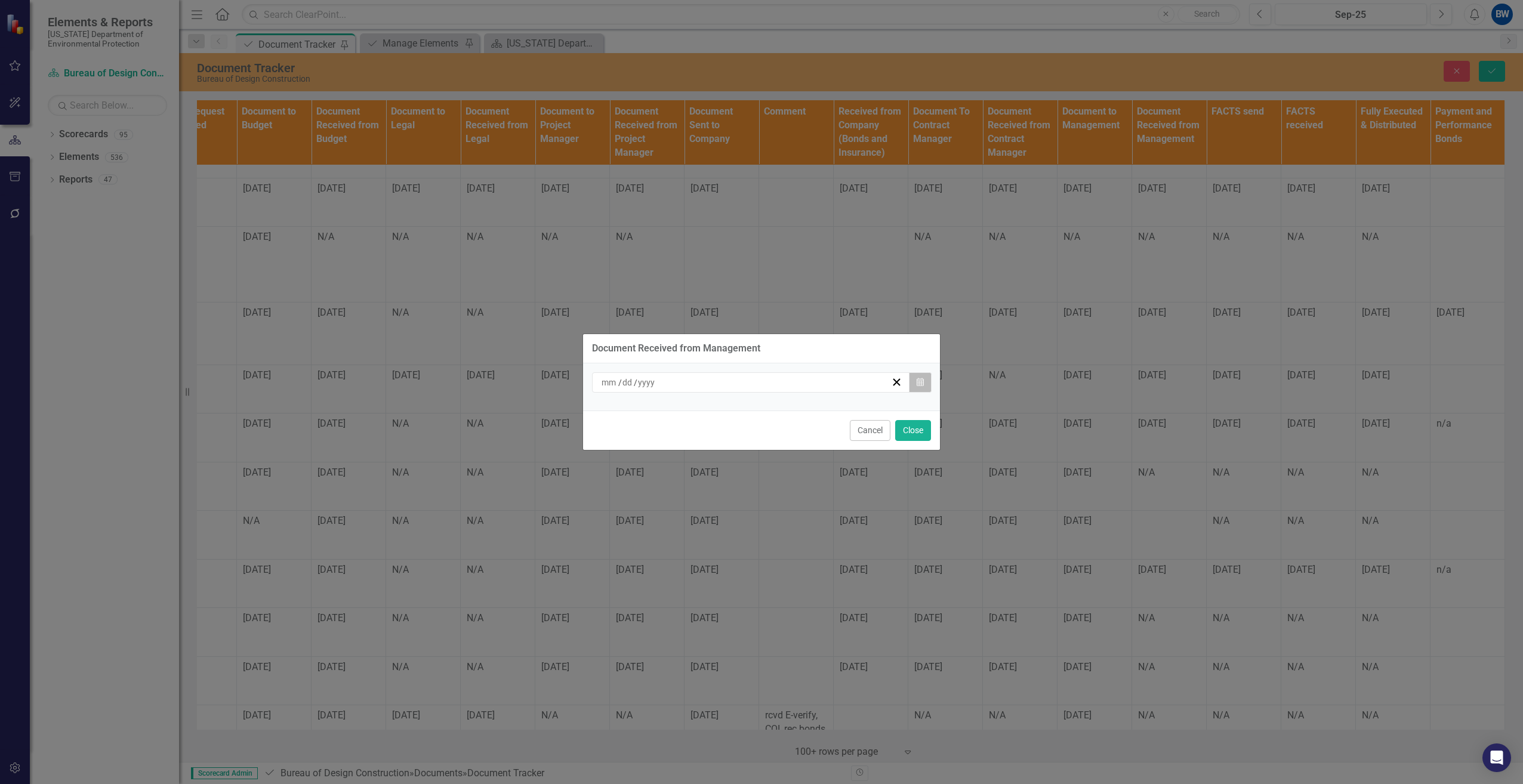
click at [924, 382] on button "Calendar" at bounding box center [919, 382] width 22 height 20
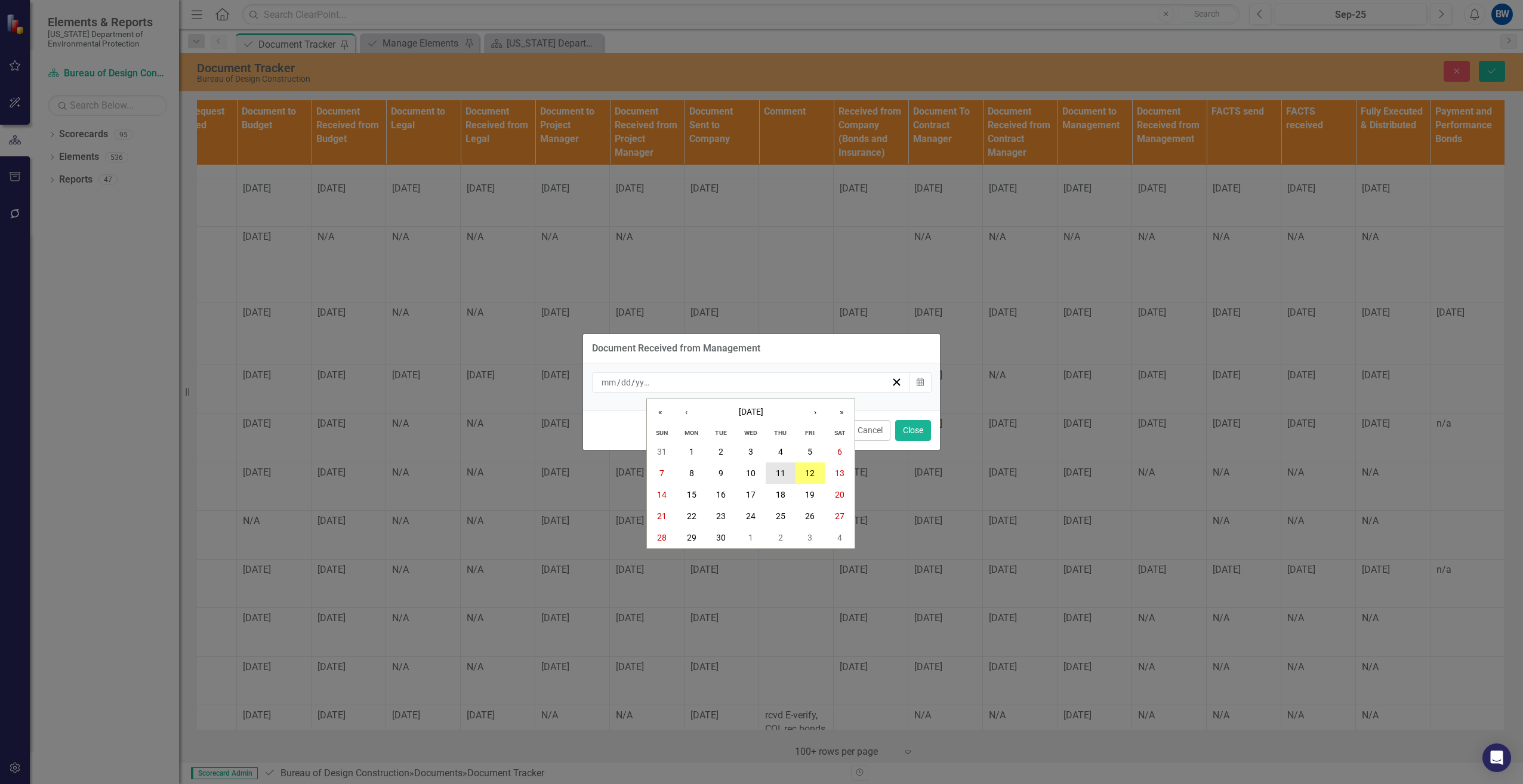
click at [778, 472] on abbr "11" at bounding box center [781, 473] width 10 height 10
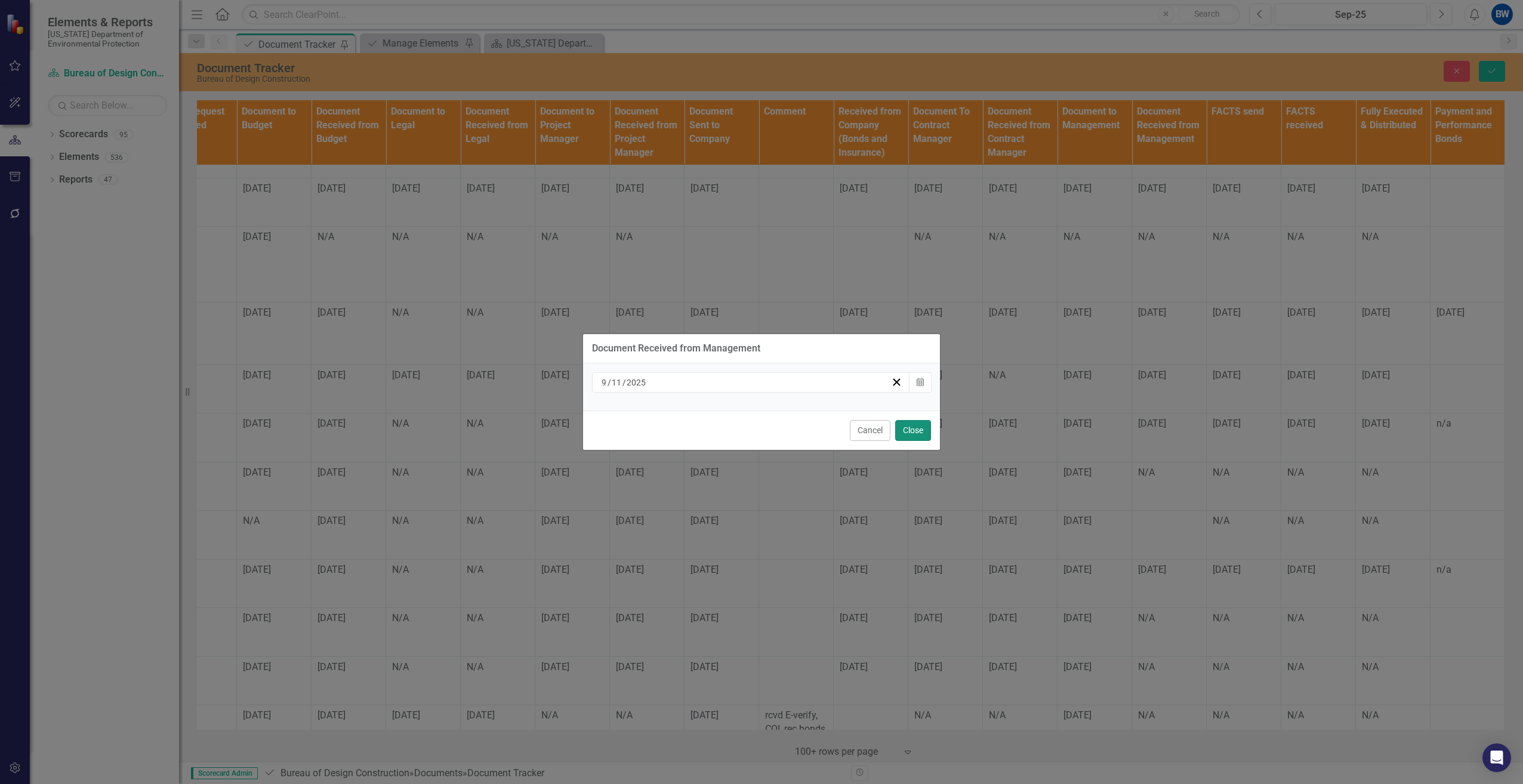
click at [914, 432] on button "Close" at bounding box center [913, 430] width 36 height 21
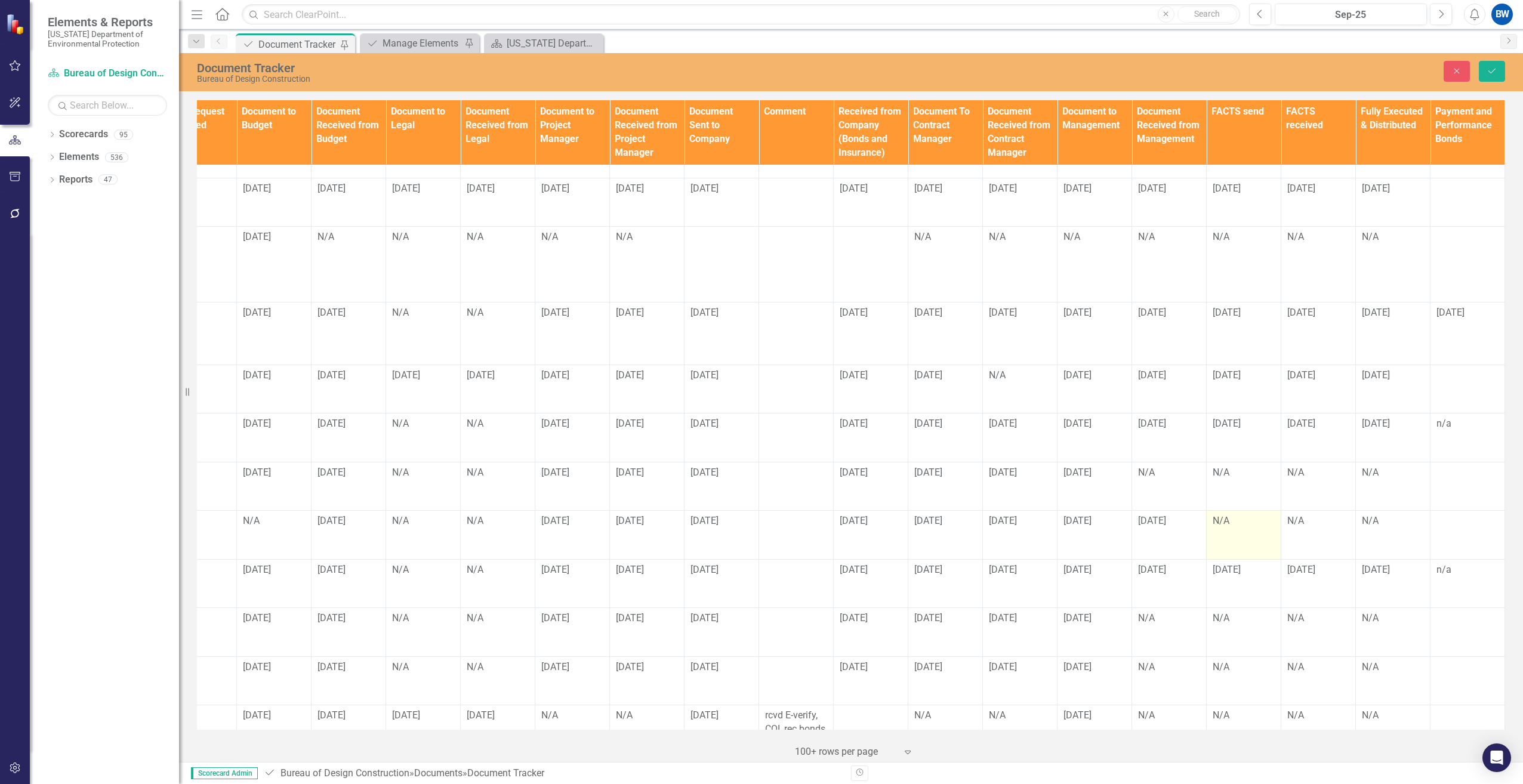
click at [1221, 514] on div "N/A" at bounding box center [1243, 520] width 62 height 14
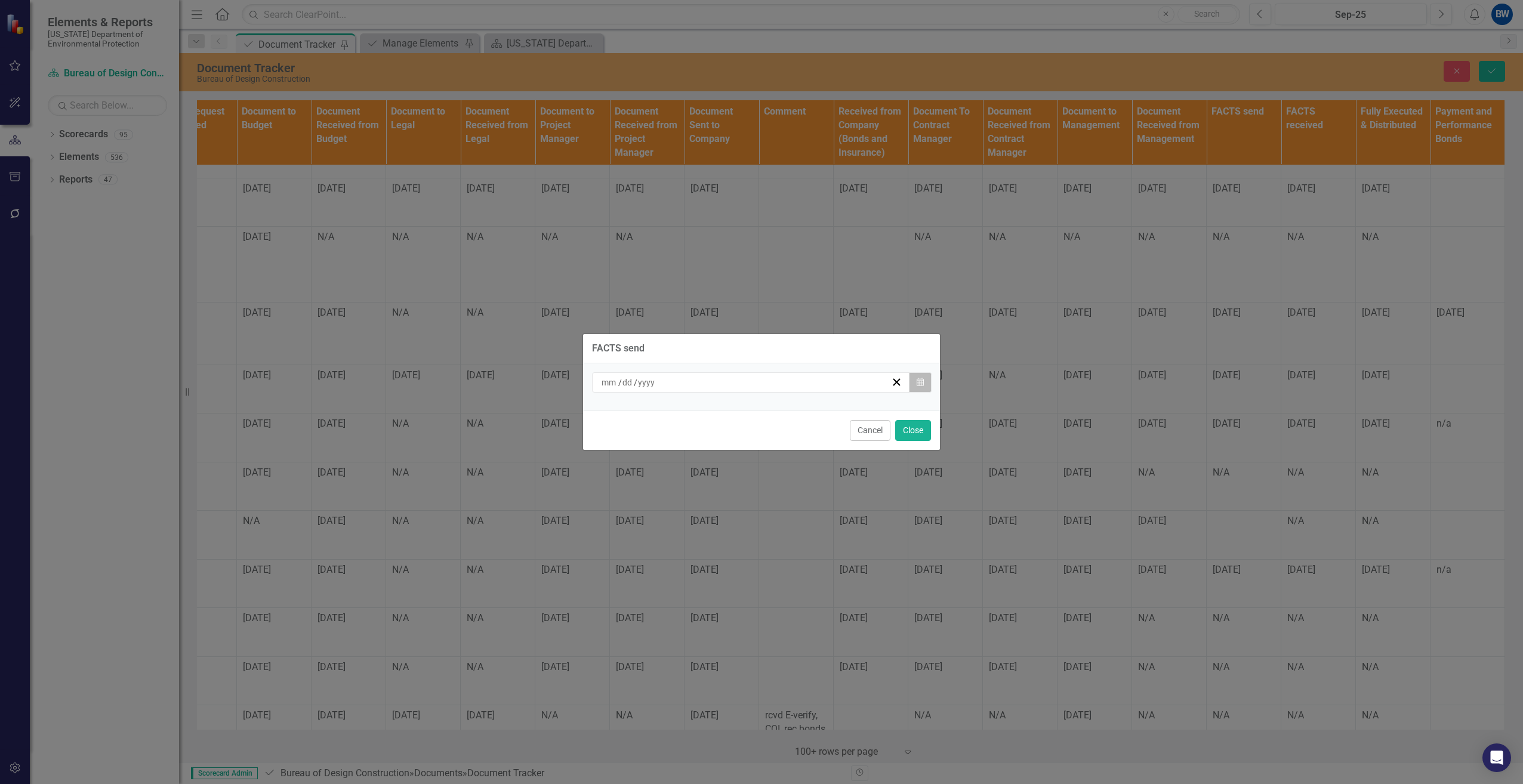
click at [925, 382] on button "Calendar" at bounding box center [919, 382] width 22 height 20
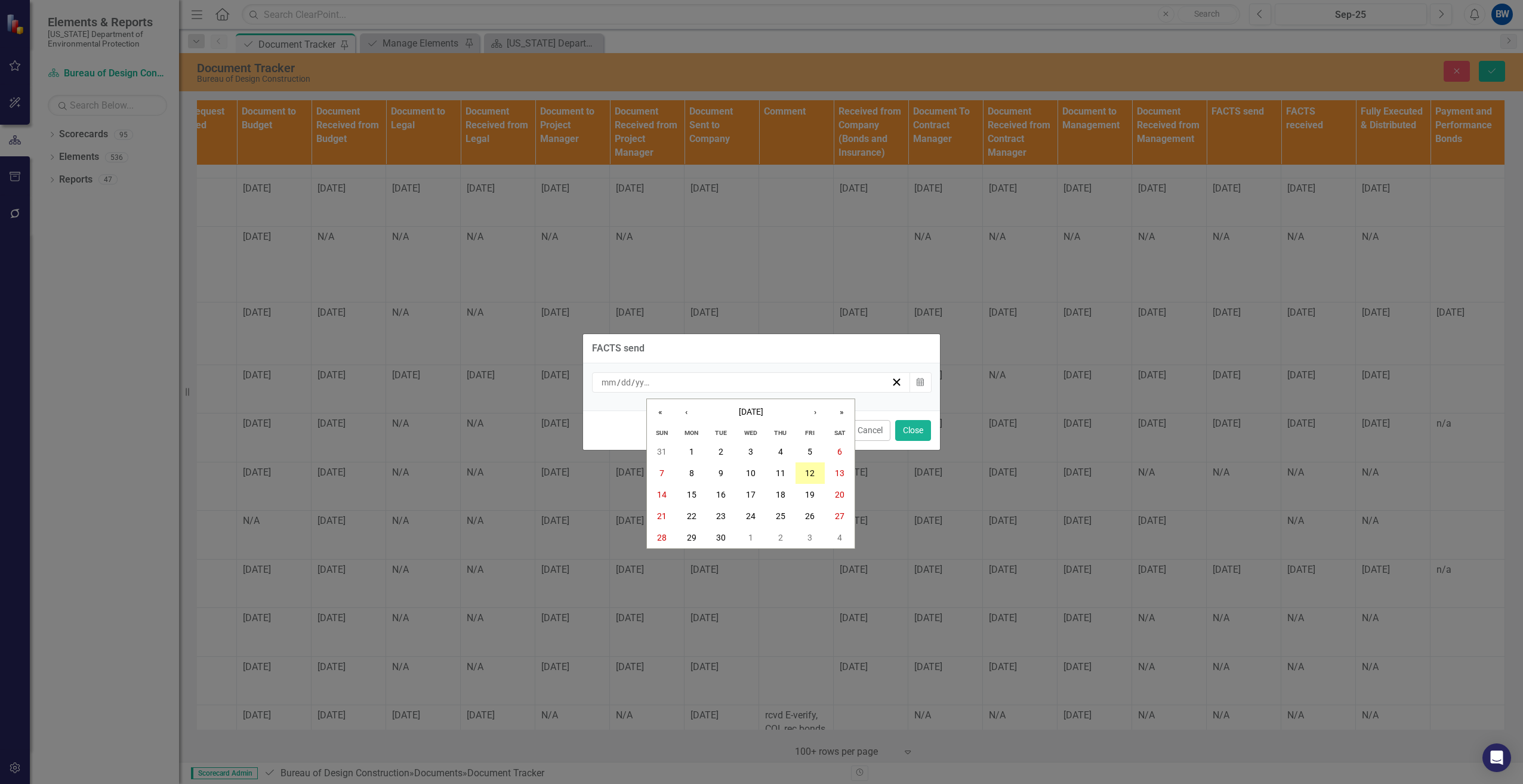
click at [814, 473] on abbr "12" at bounding box center [810, 473] width 10 height 10
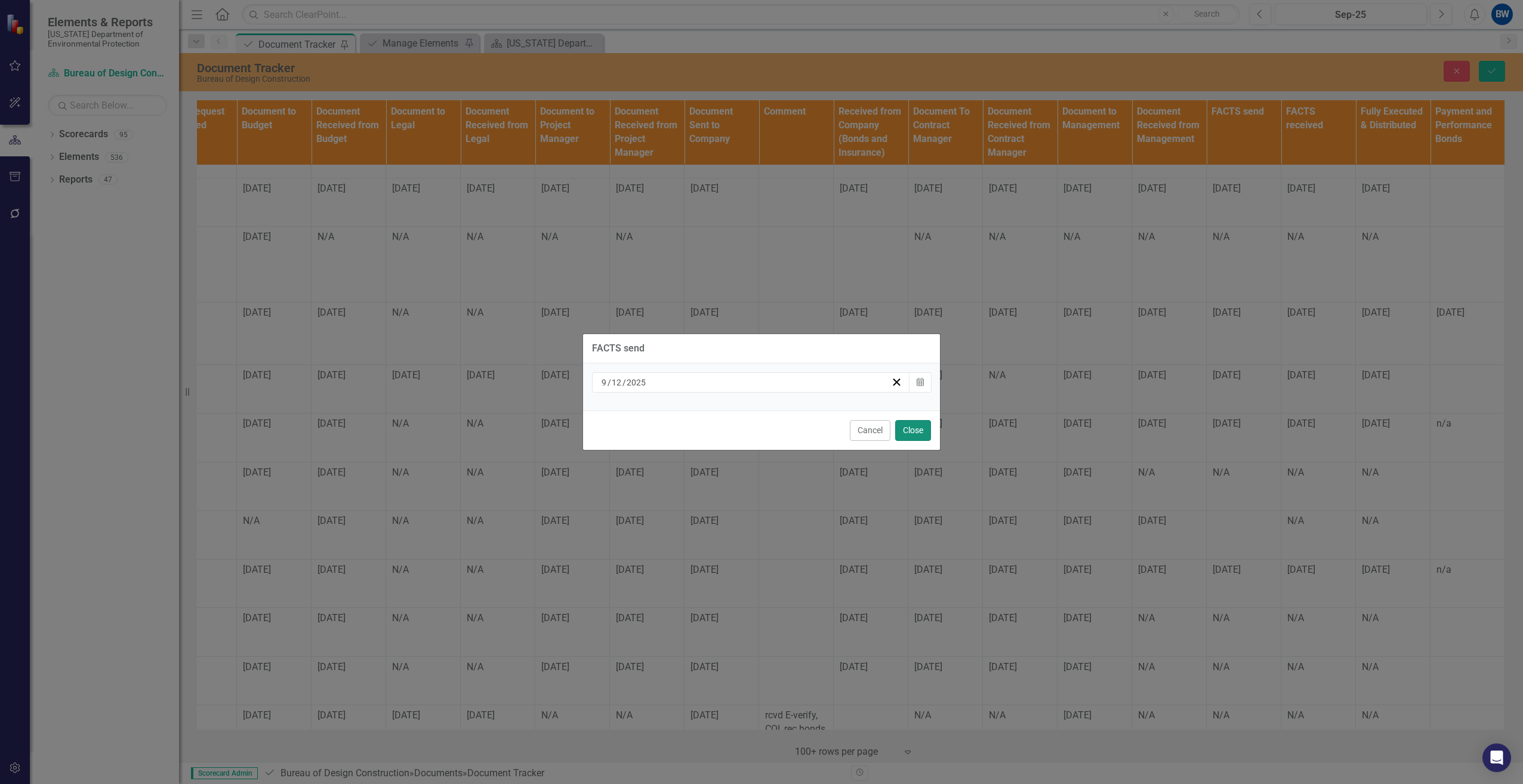
click at [923, 428] on button "Close" at bounding box center [913, 430] width 36 height 21
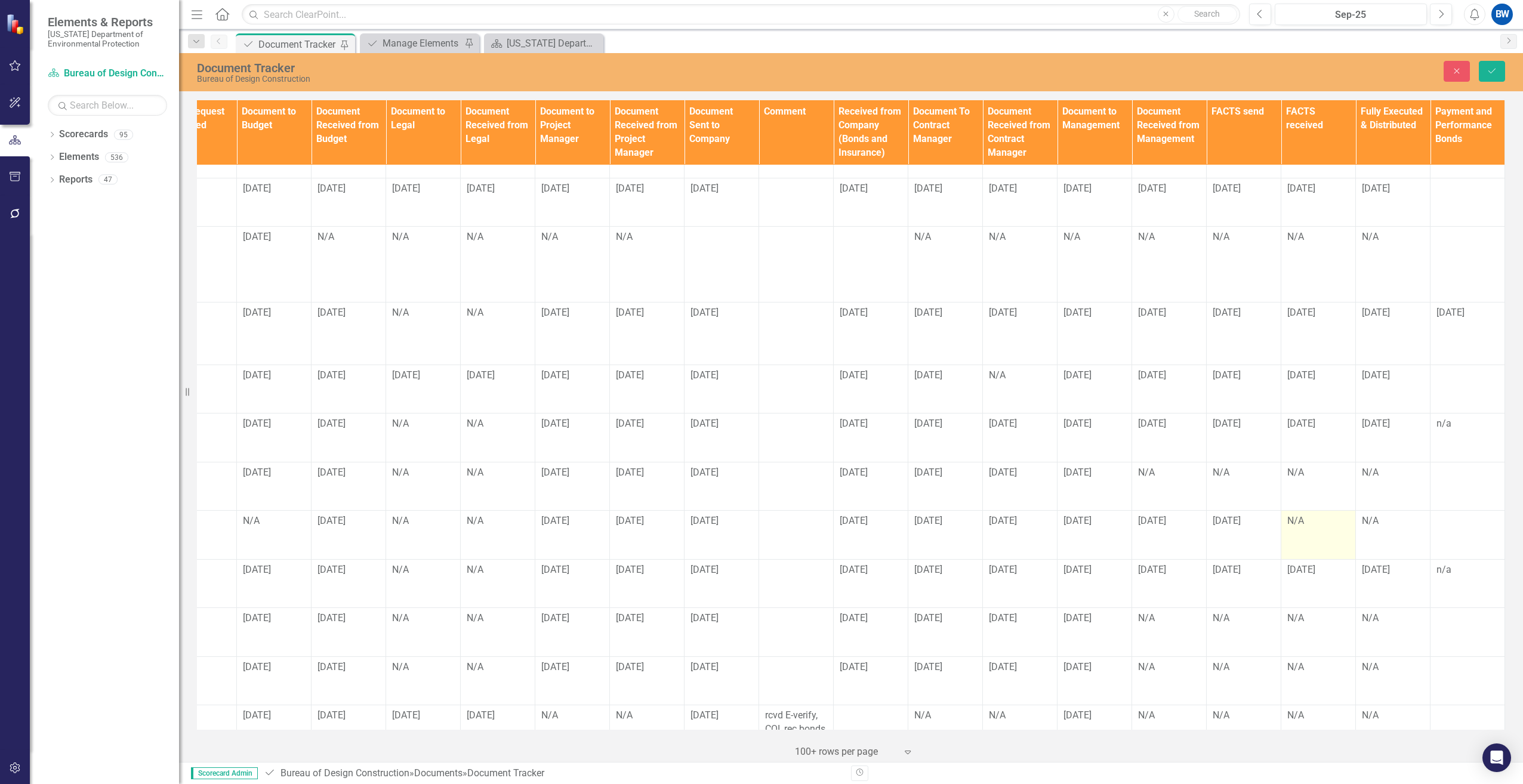
click at [1302, 511] on td "N/A" at bounding box center [1318, 535] width 75 height 49
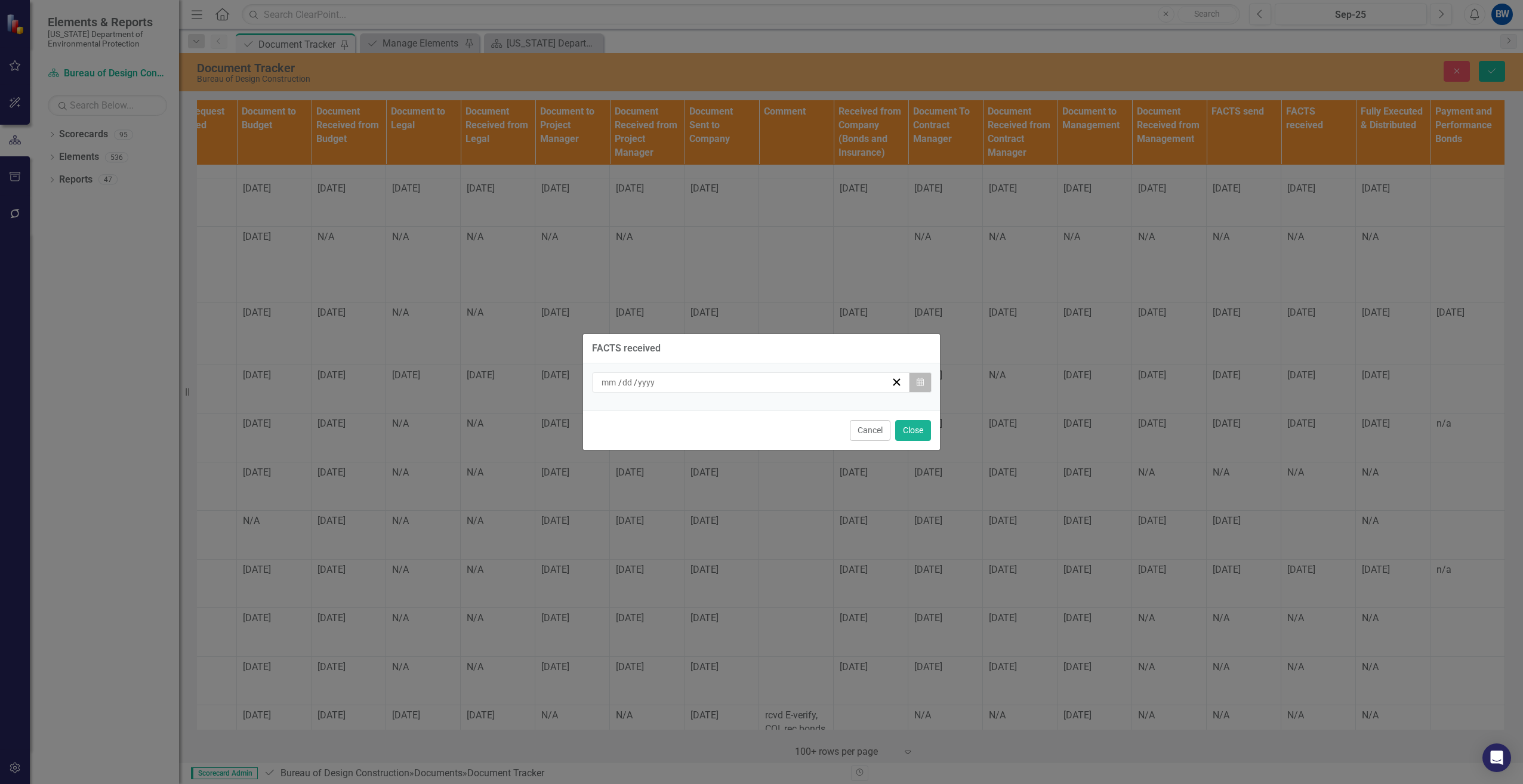
click at [923, 383] on icon "Calendar" at bounding box center [919, 382] width 7 height 8
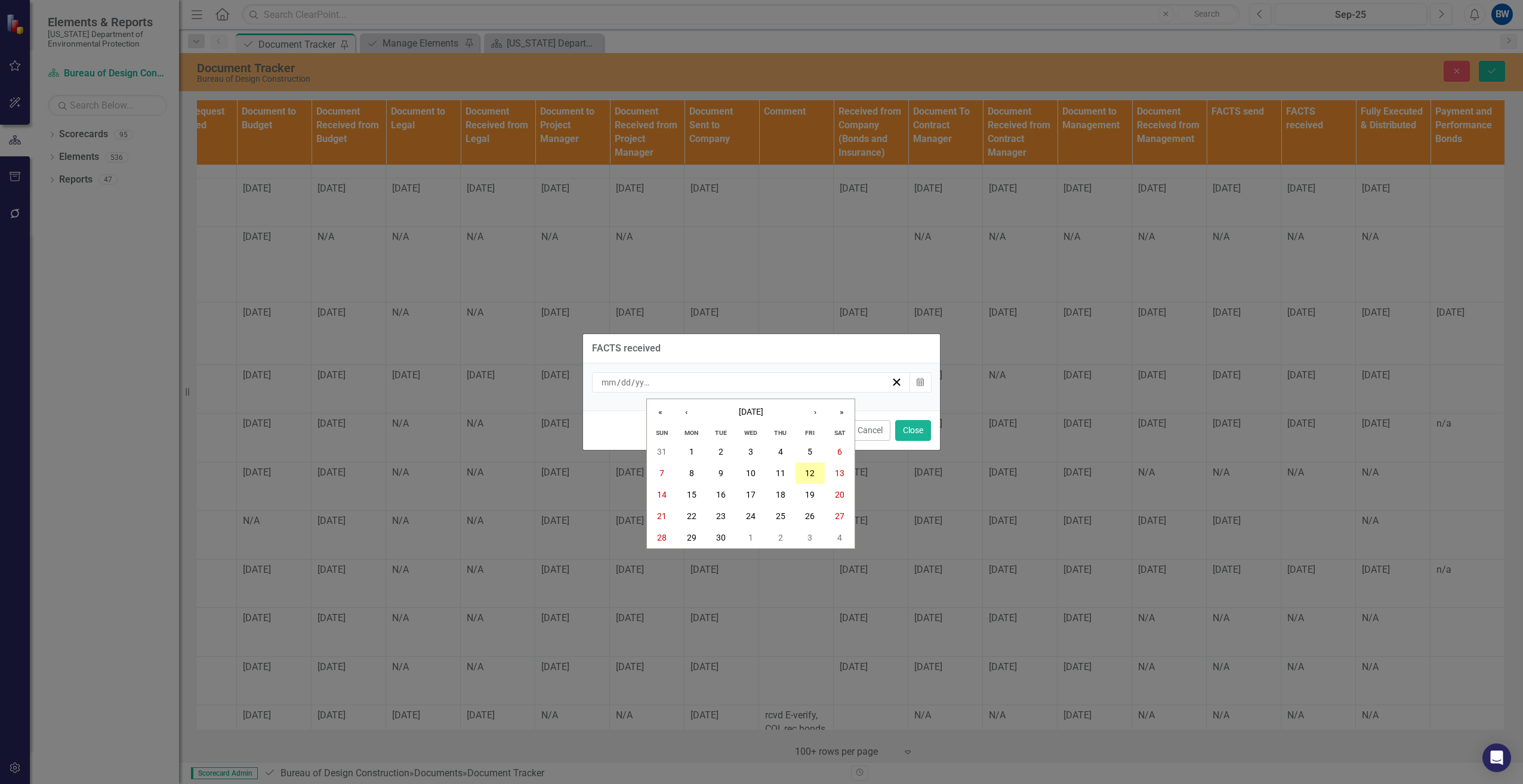
click at [815, 469] on button "12" at bounding box center [810, 473] width 30 height 22
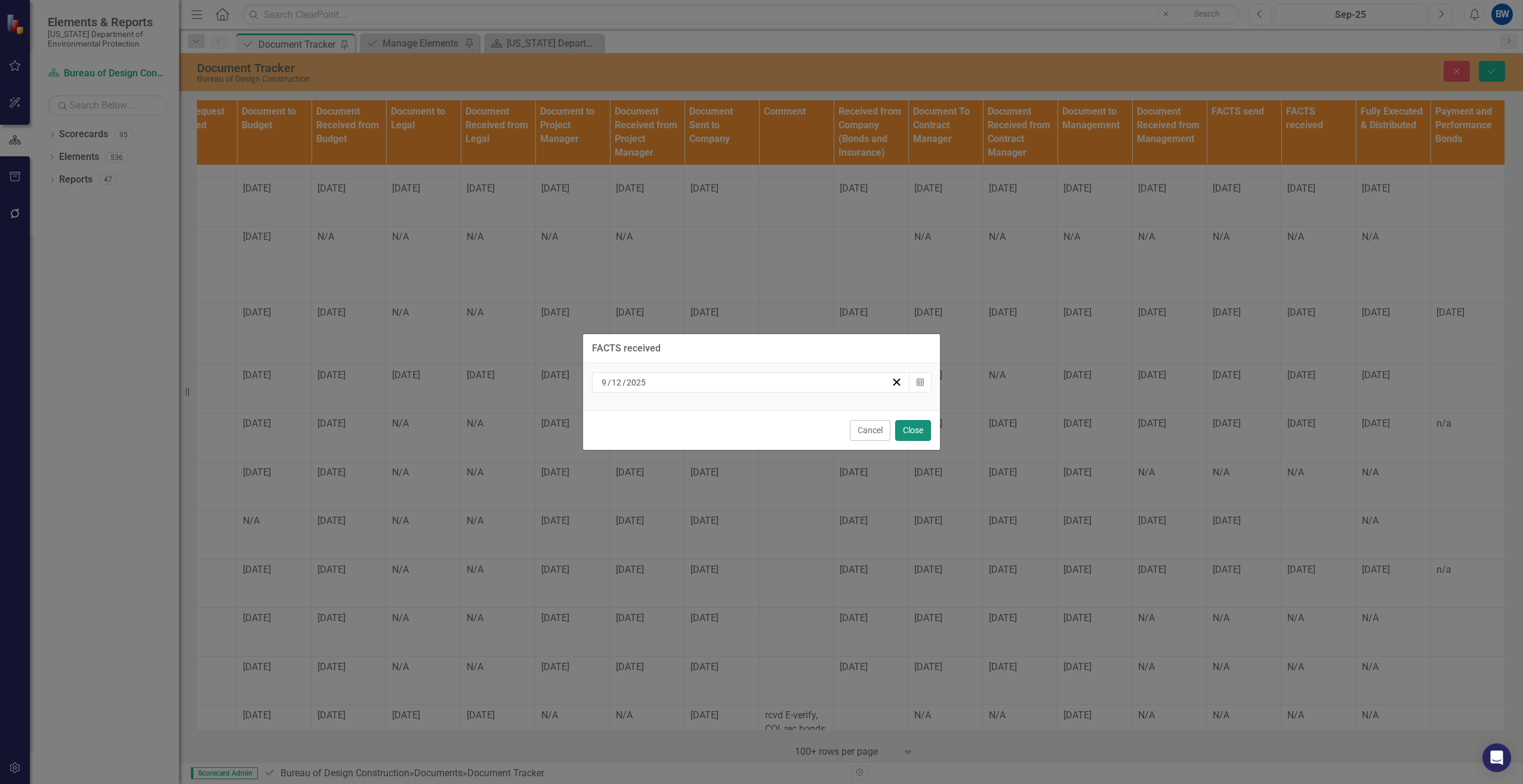
click at [911, 431] on button "Close" at bounding box center [913, 430] width 36 height 21
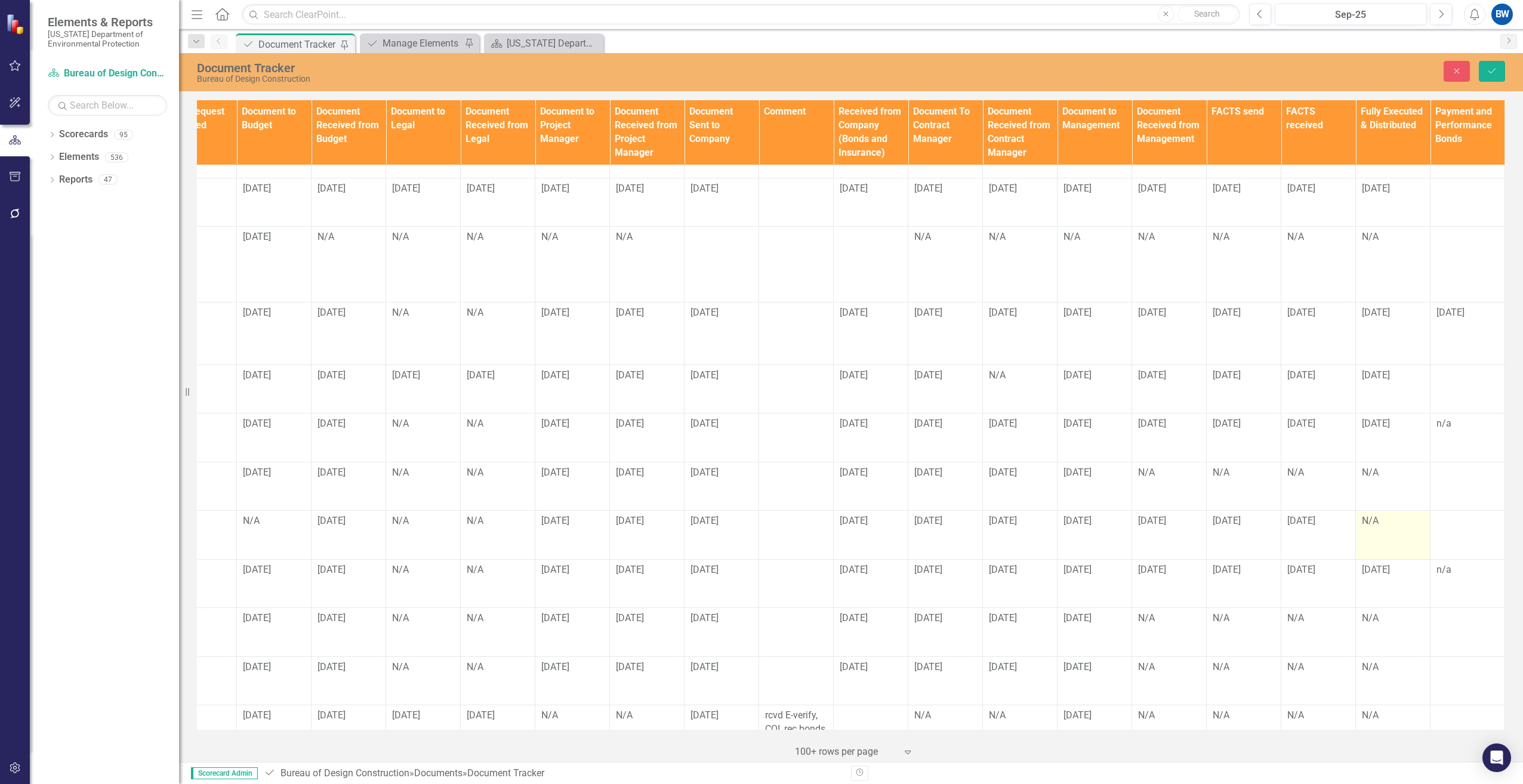
click at [1366, 514] on div "N/A" at bounding box center [1392, 520] width 62 height 14
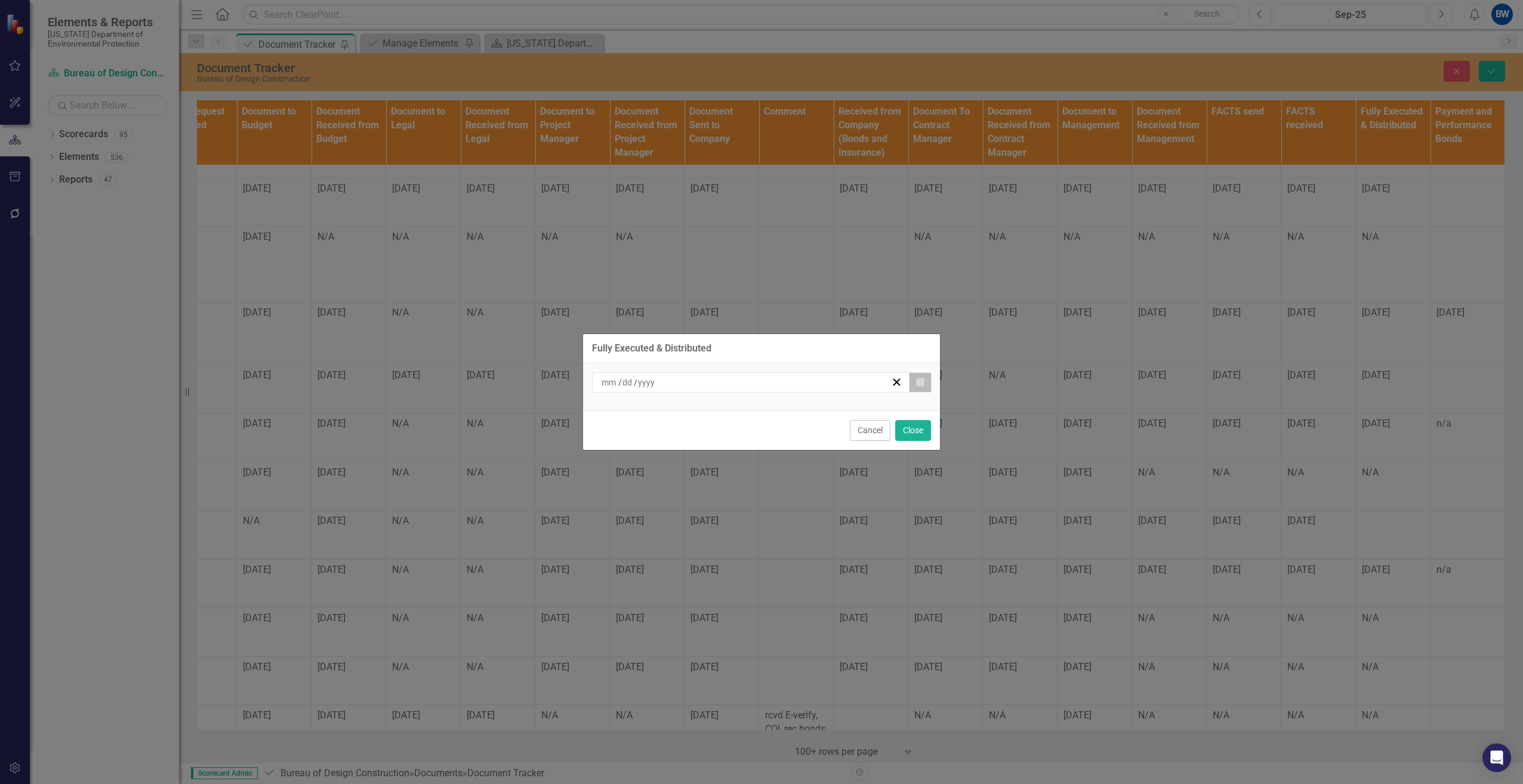
click at [919, 385] on icon "button" at bounding box center [919, 382] width 7 height 8
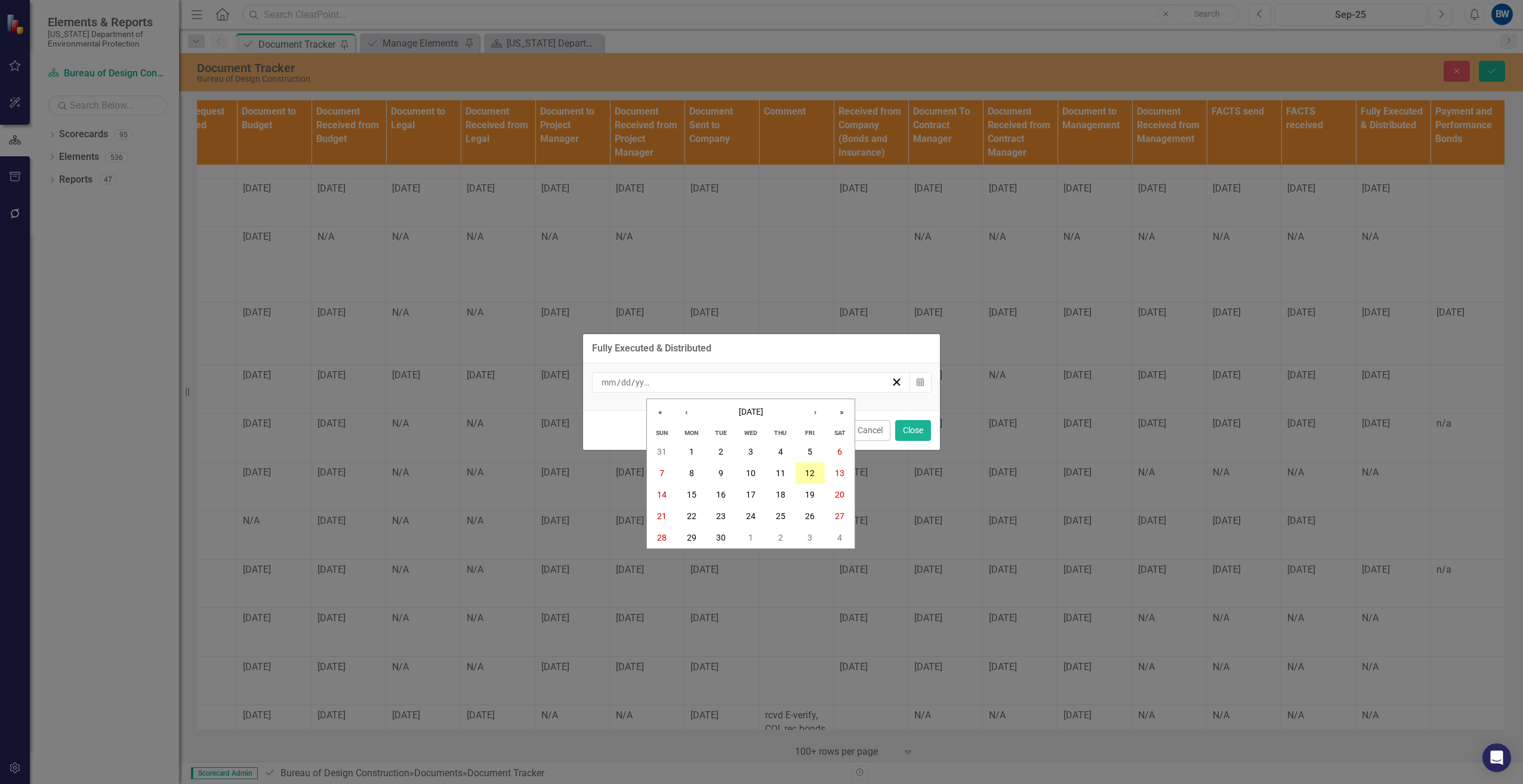
click at [811, 467] on button "12" at bounding box center [810, 473] width 30 height 22
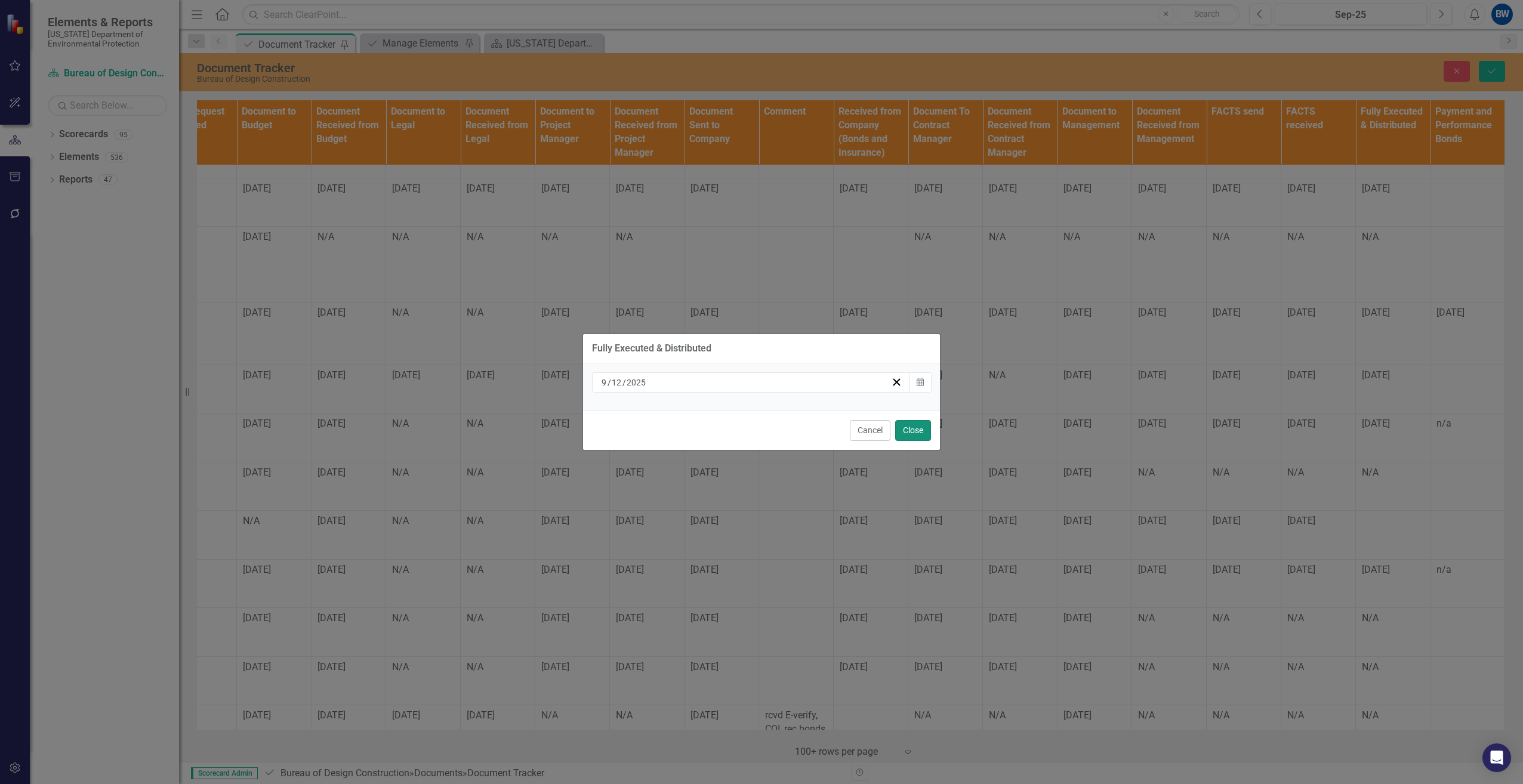
click at [905, 429] on button "Close" at bounding box center [913, 430] width 36 height 21
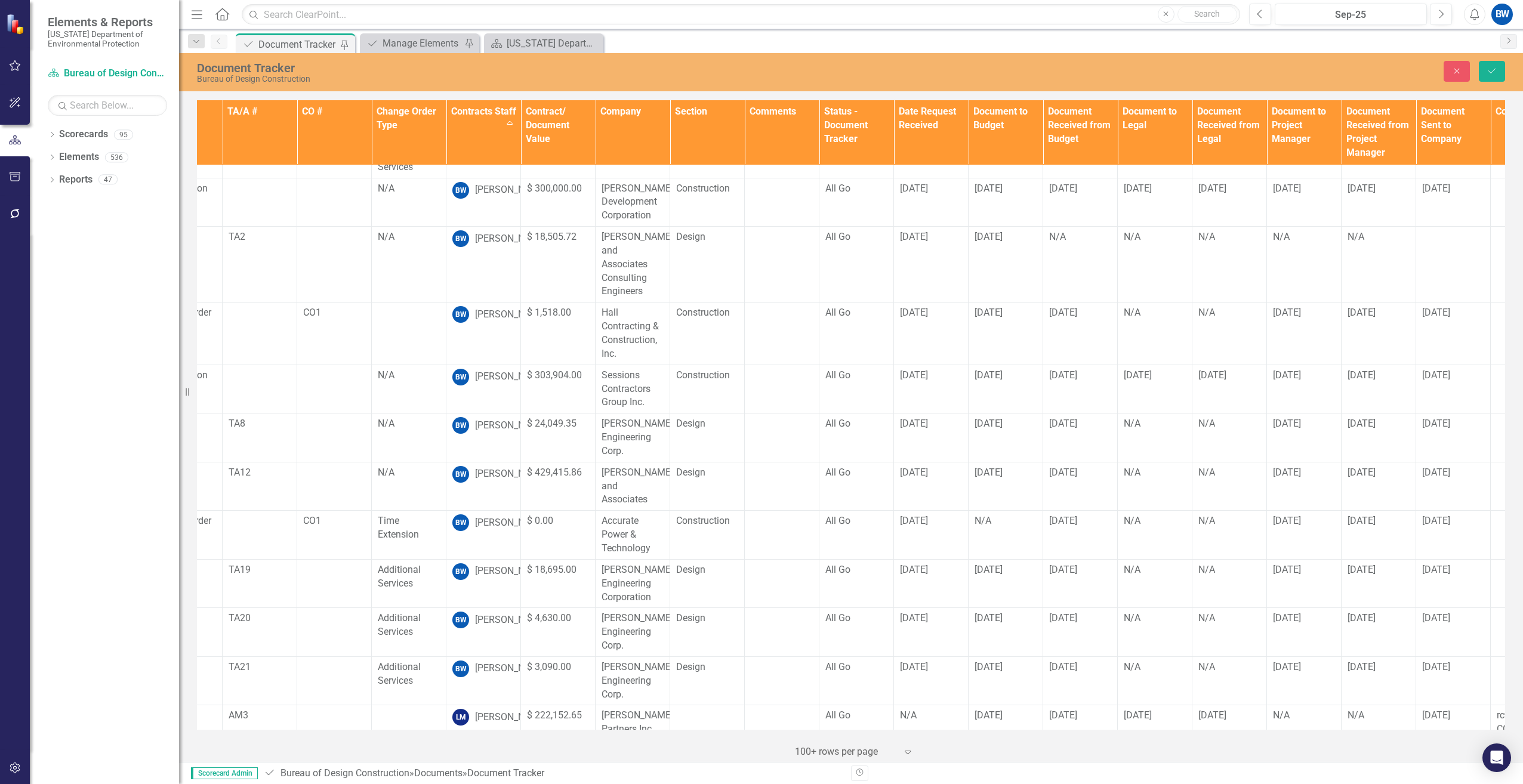
scroll to position [239, 0]
